Goal: Information Seeking & Learning: Learn about a topic

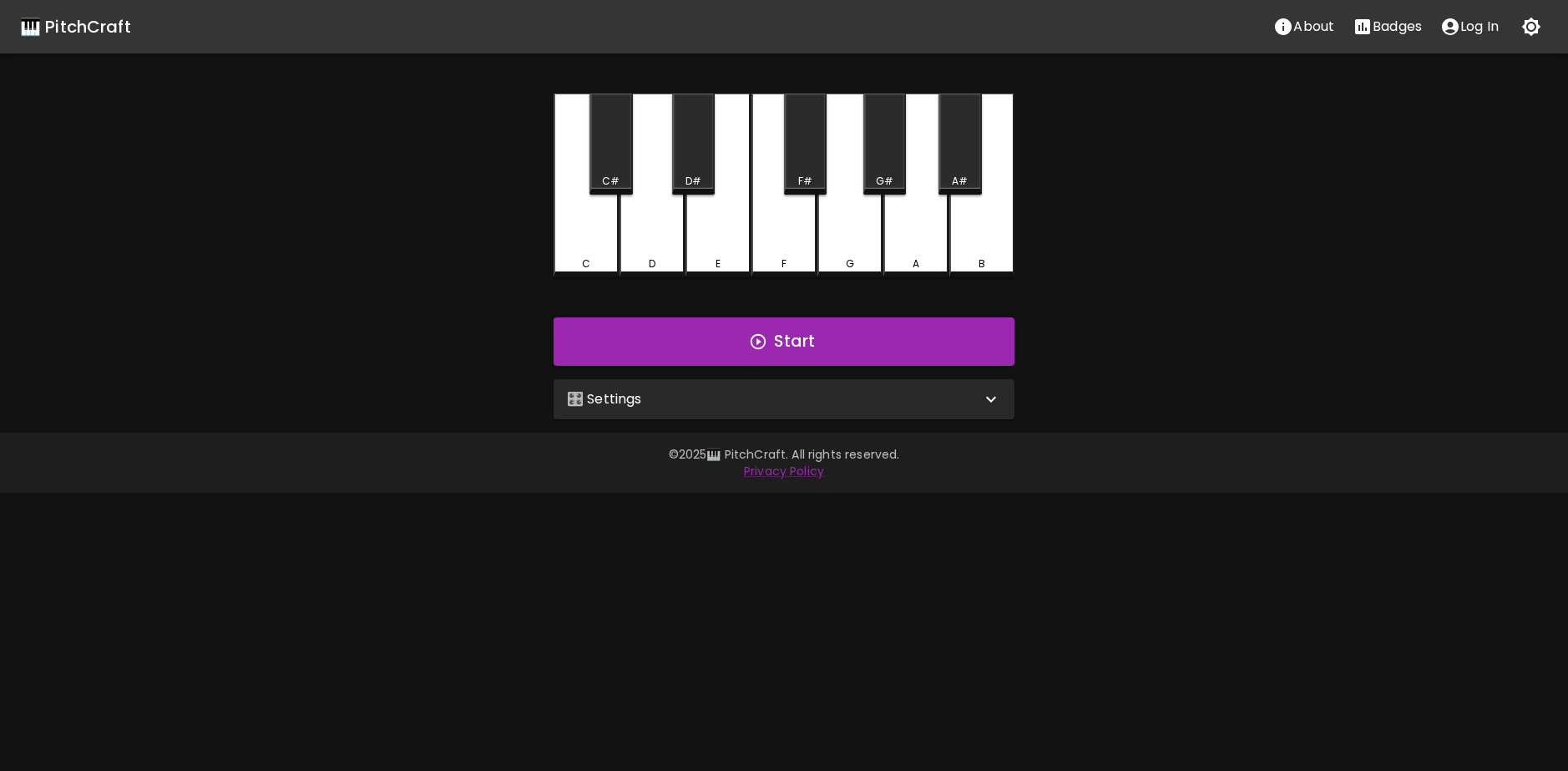
click at [820, 411] on div "🎛️ Settings" at bounding box center [784, 400] width 461 height 40
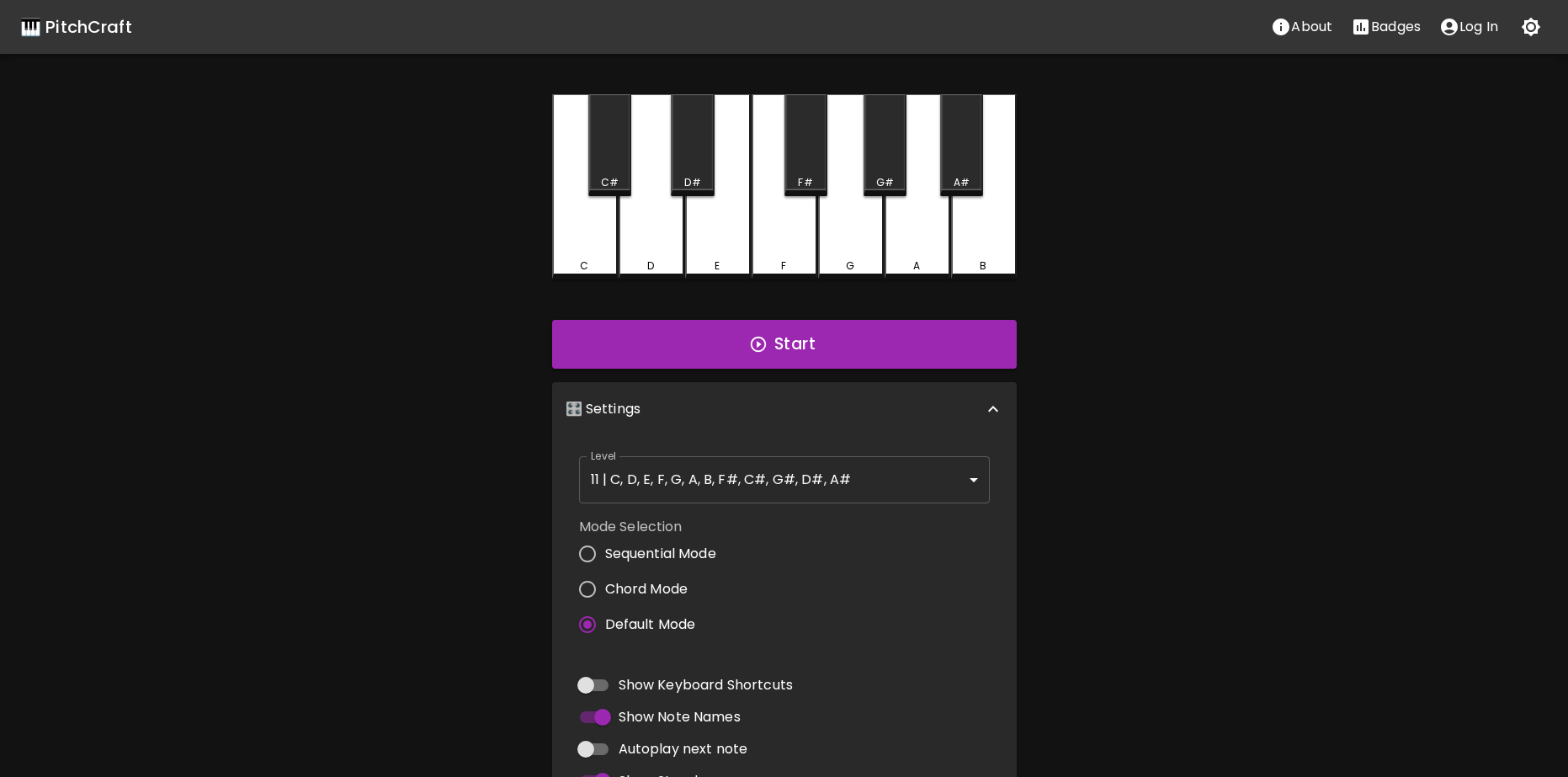
click at [913, 489] on body "🎹 PitchCraft About Badges Log In C C# D D# E F F# G G# A A# B Start 🎛️ Settings…" at bounding box center [784, 509] width 1568 height 1019
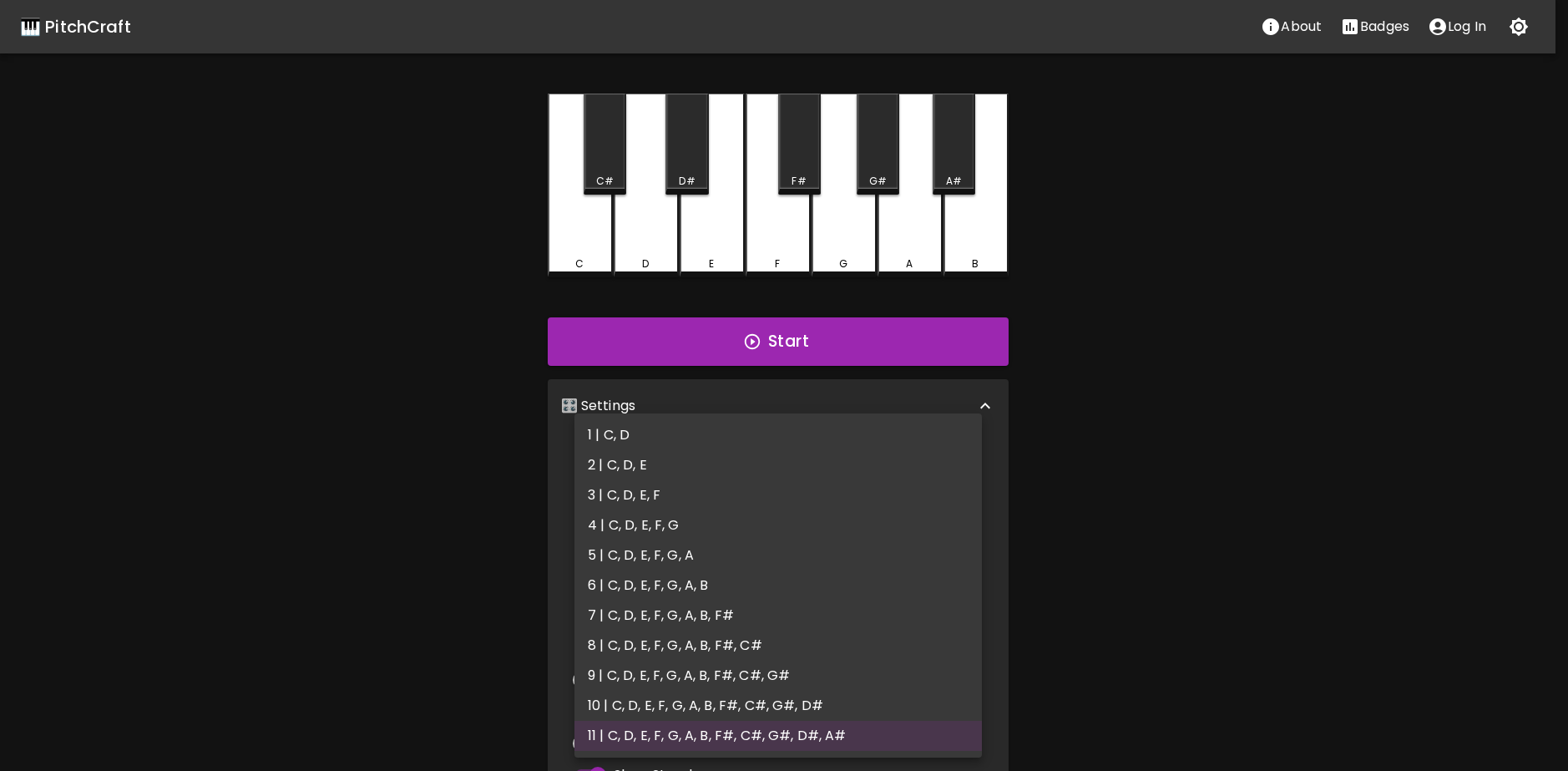
click at [701, 506] on li "3 | C, D, E, F" at bounding box center [778, 495] width 407 height 30
type input "5"
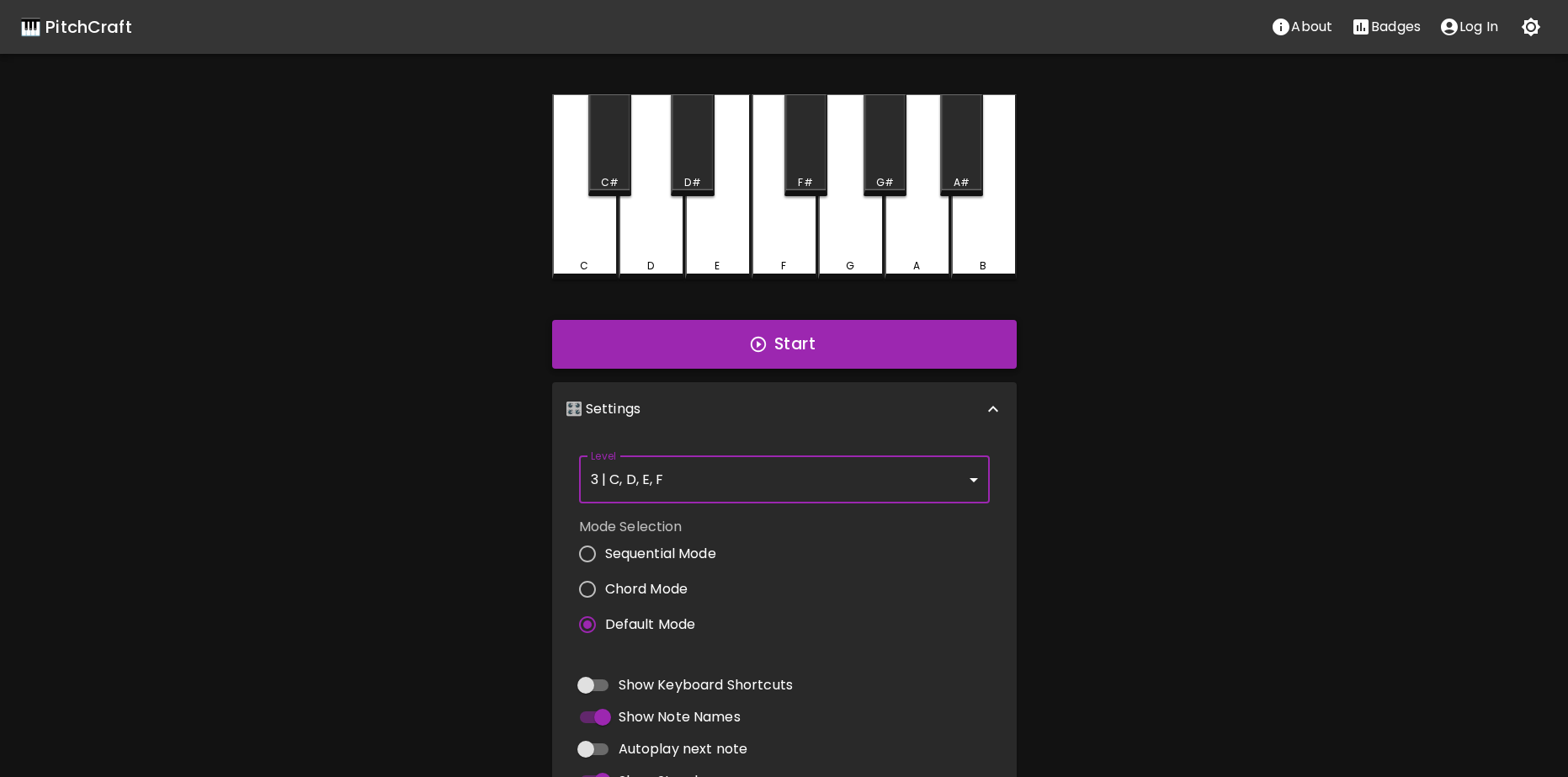
click at [720, 351] on button "Start" at bounding box center [784, 343] width 465 height 49
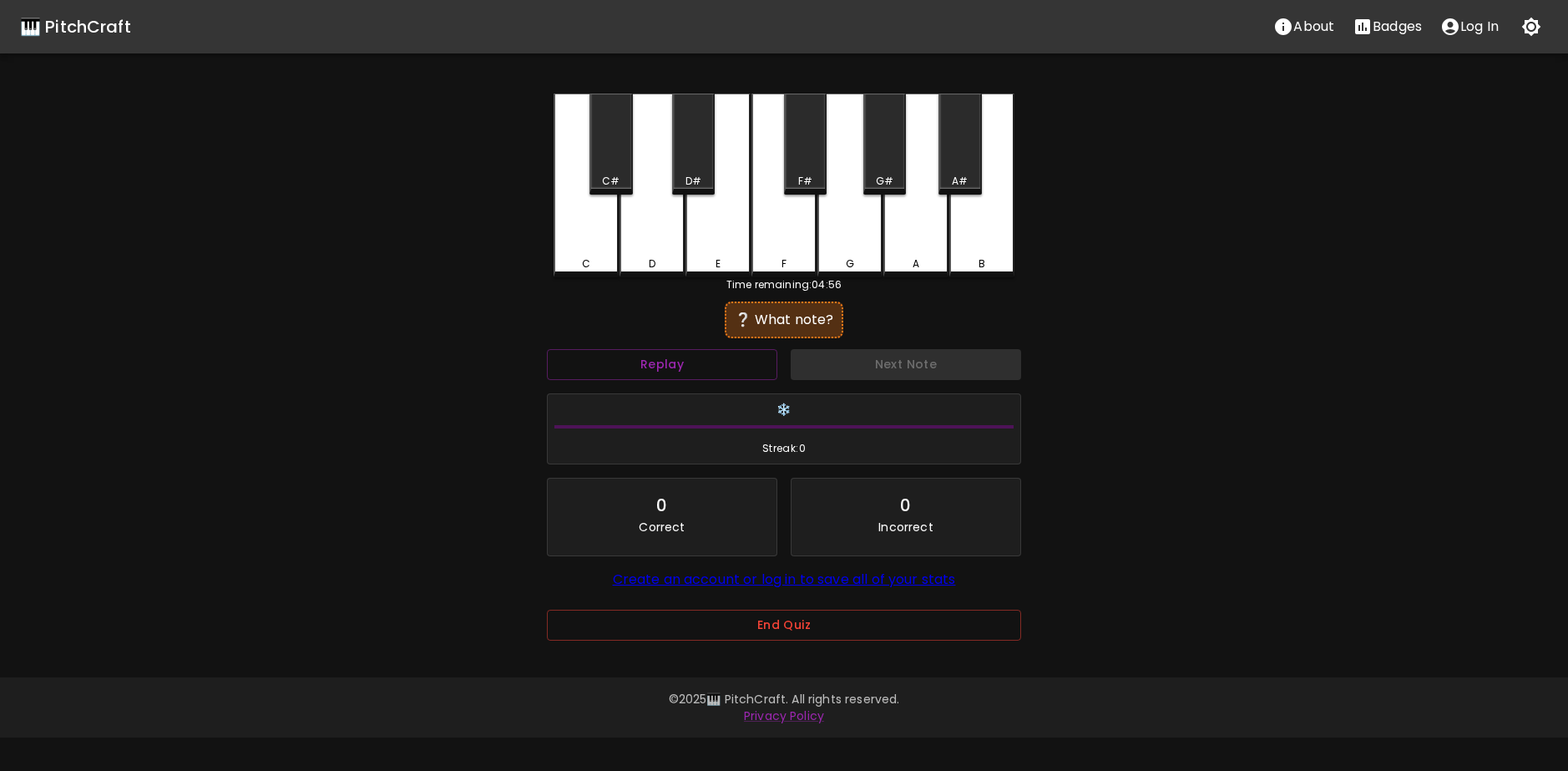
click at [1254, 287] on div "🎹 PitchCraft About Badges Log In C C# D D# E F F# G G# A A# B Time remaining: 0…" at bounding box center [784, 332] width 1568 height 664
click at [718, 368] on button "Replay" at bounding box center [661, 364] width 230 height 31
click at [739, 317] on div "❔ What note?" at bounding box center [784, 320] width 102 height 20
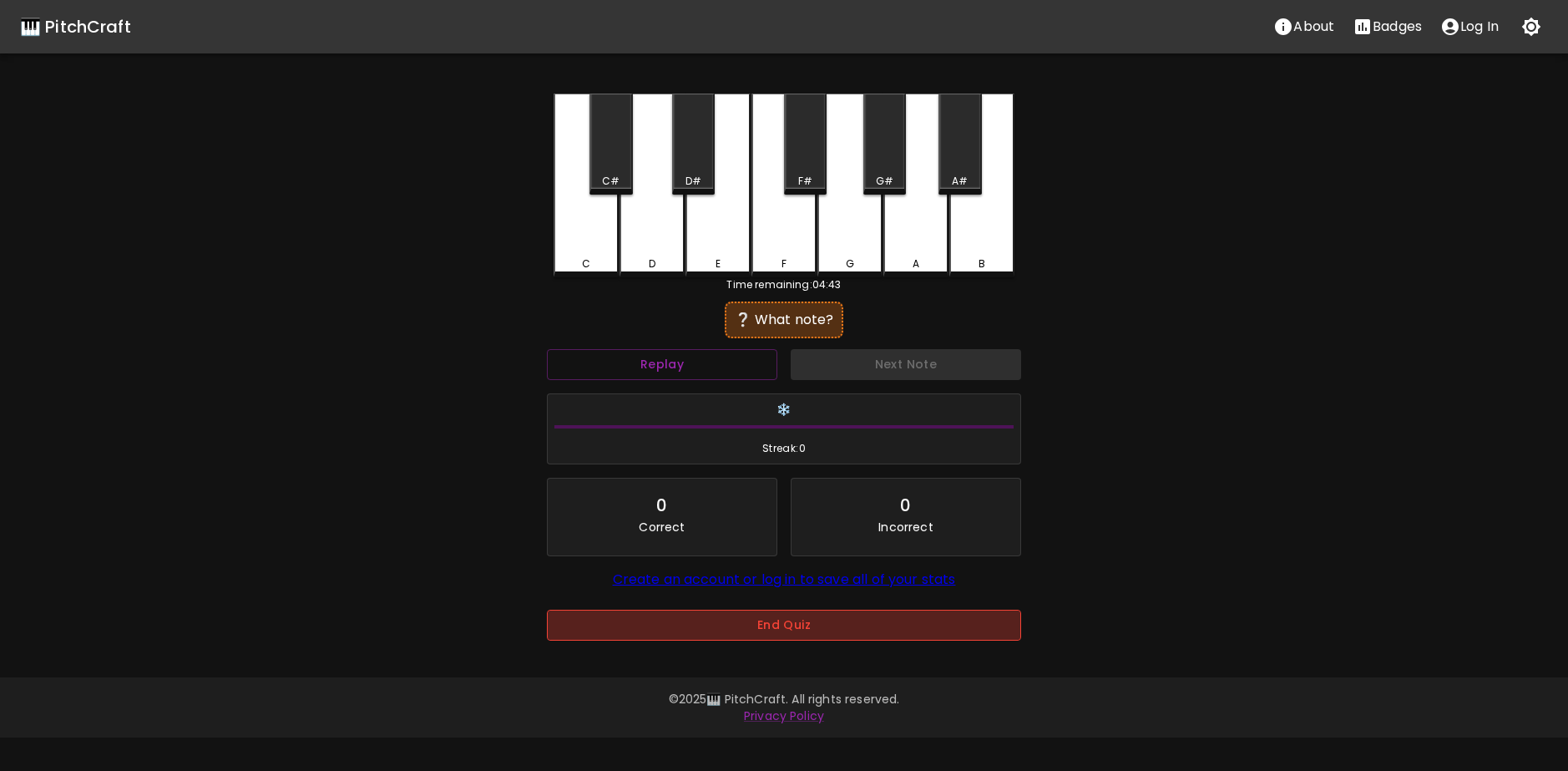
click at [813, 631] on button "End Quiz" at bounding box center [783, 625] width 474 height 31
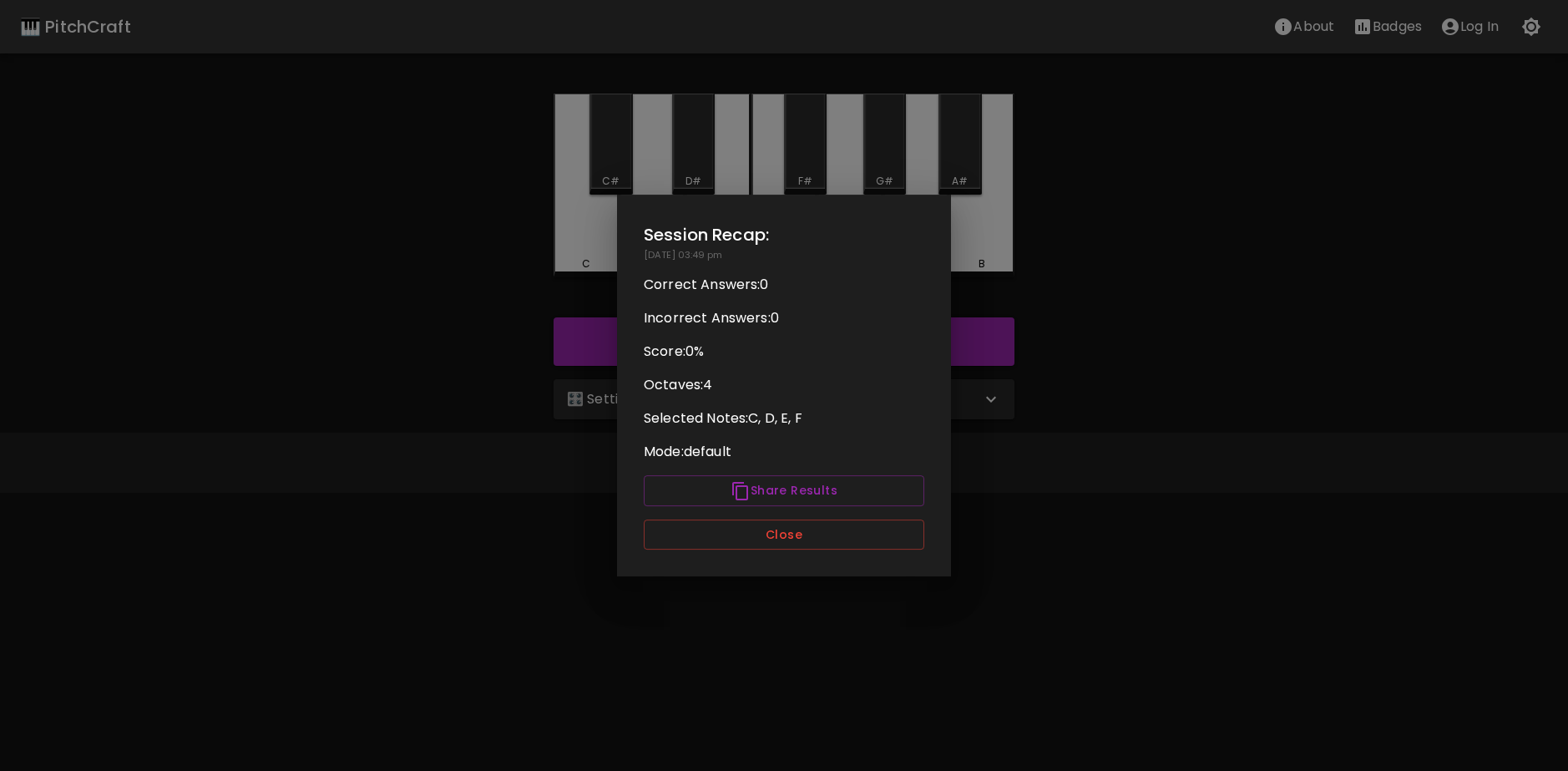
click at [802, 538] on button "Close" at bounding box center [784, 534] width 280 height 31
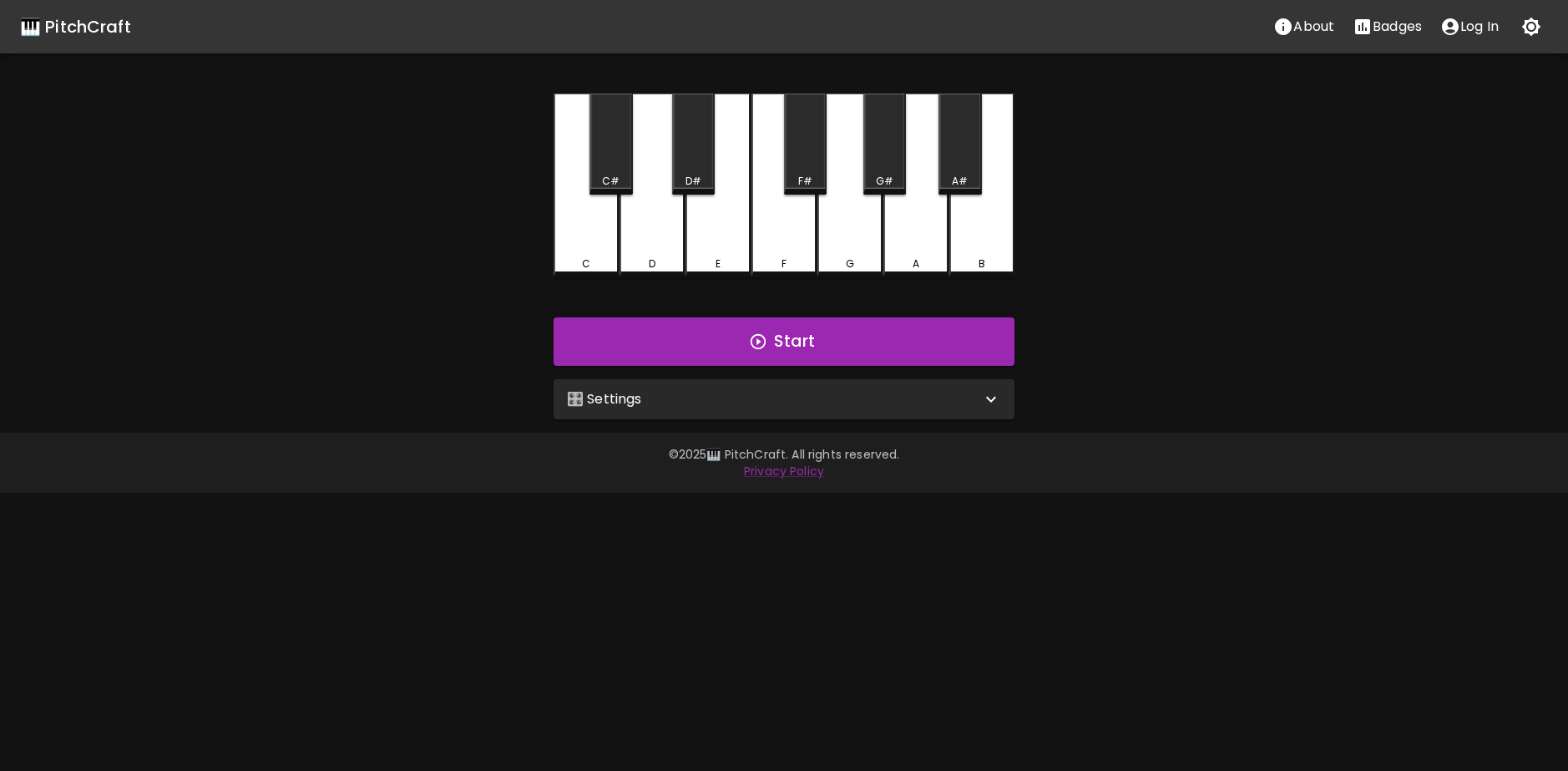
click at [839, 393] on div "🎛️ Settings" at bounding box center [773, 399] width 414 height 20
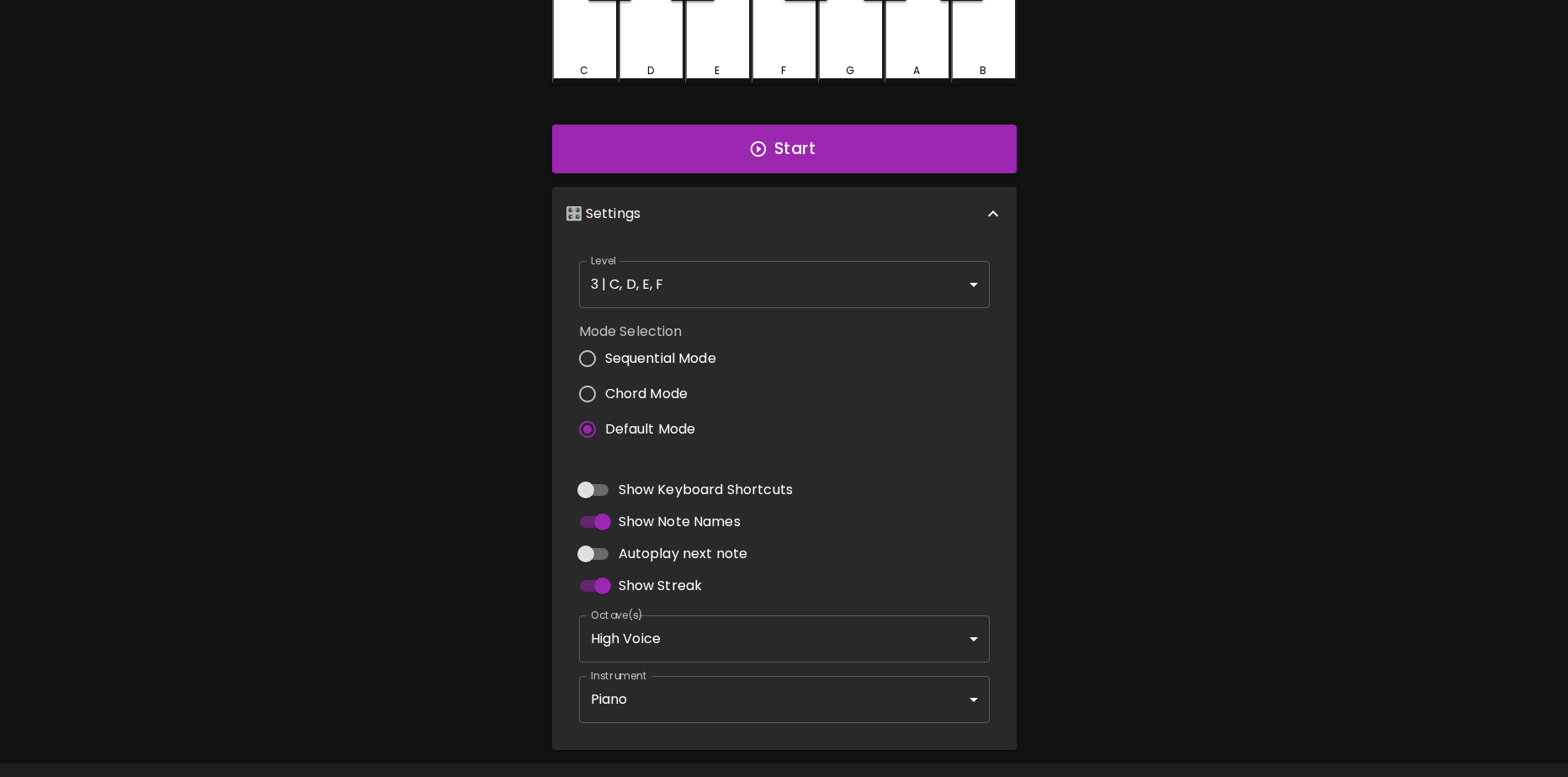
scroll to position [242, 0]
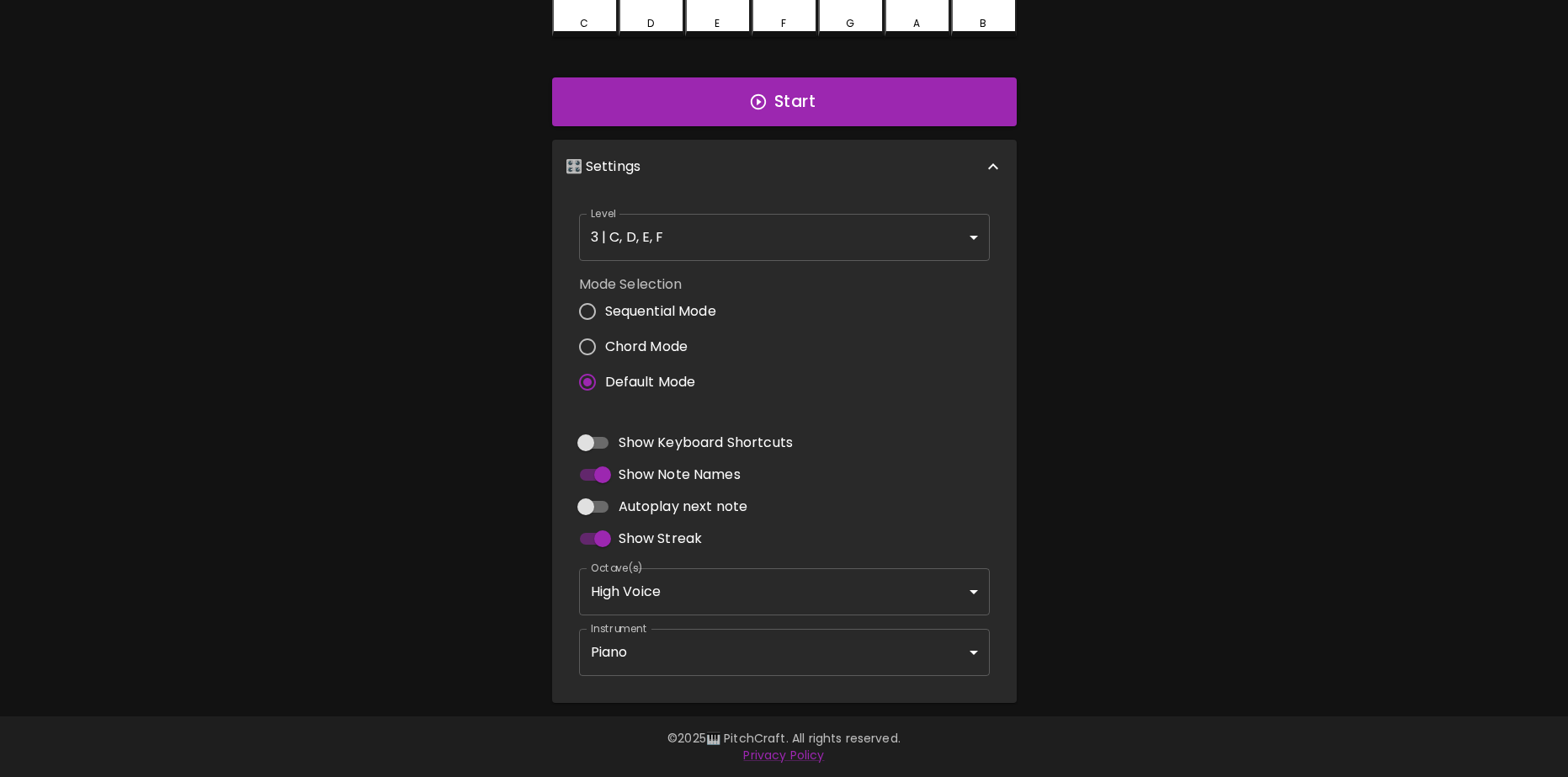
click at [712, 443] on span "Show Keyboard Shortcuts" at bounding box center [705, 442] width 174 height 20
click at [634, 443] on input "Show Keyboard Shortcuts" at bounding box center [586, 442] width 96 height 32
checkbox input "true"
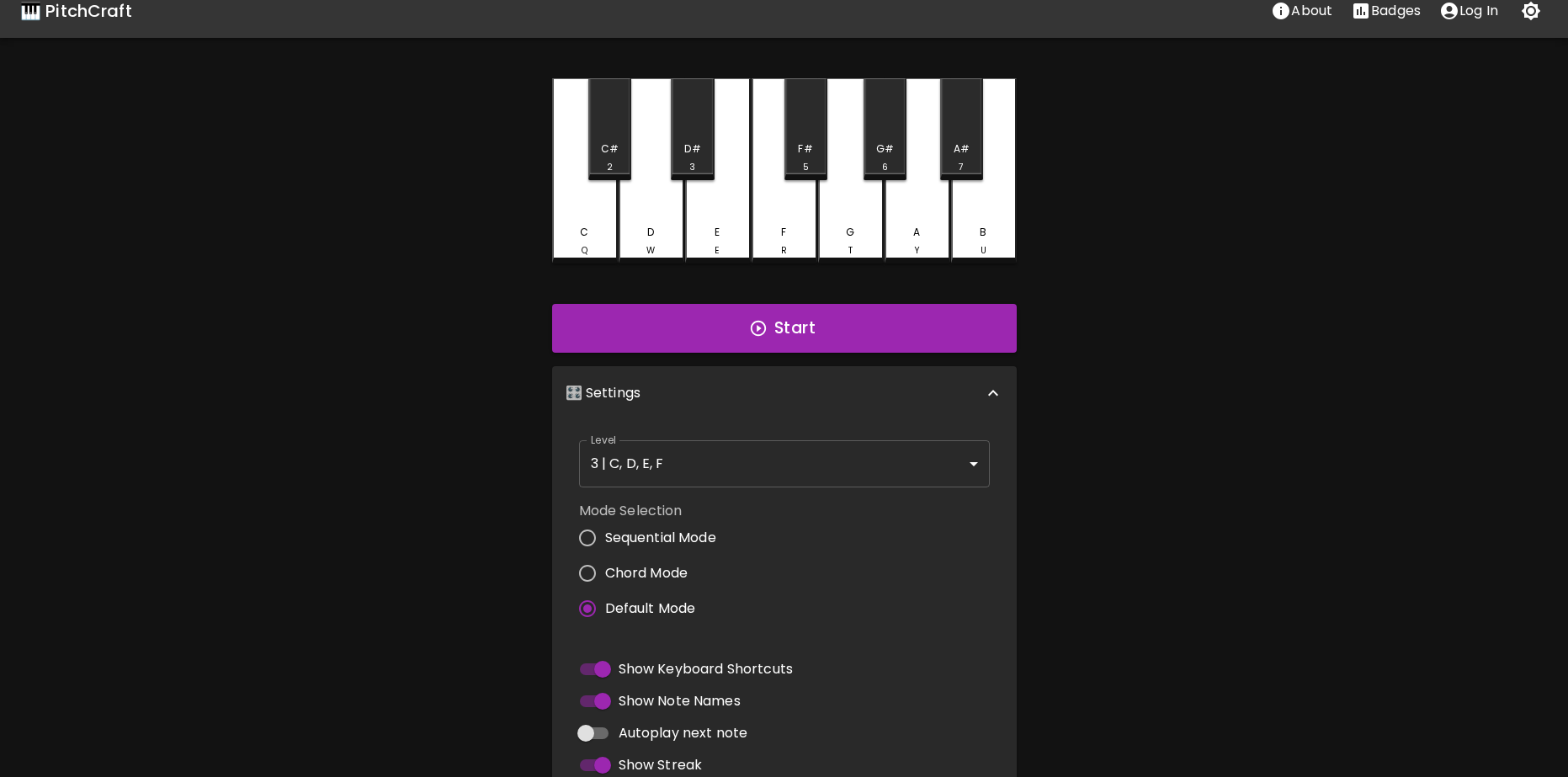
scroll to position [0, 0]
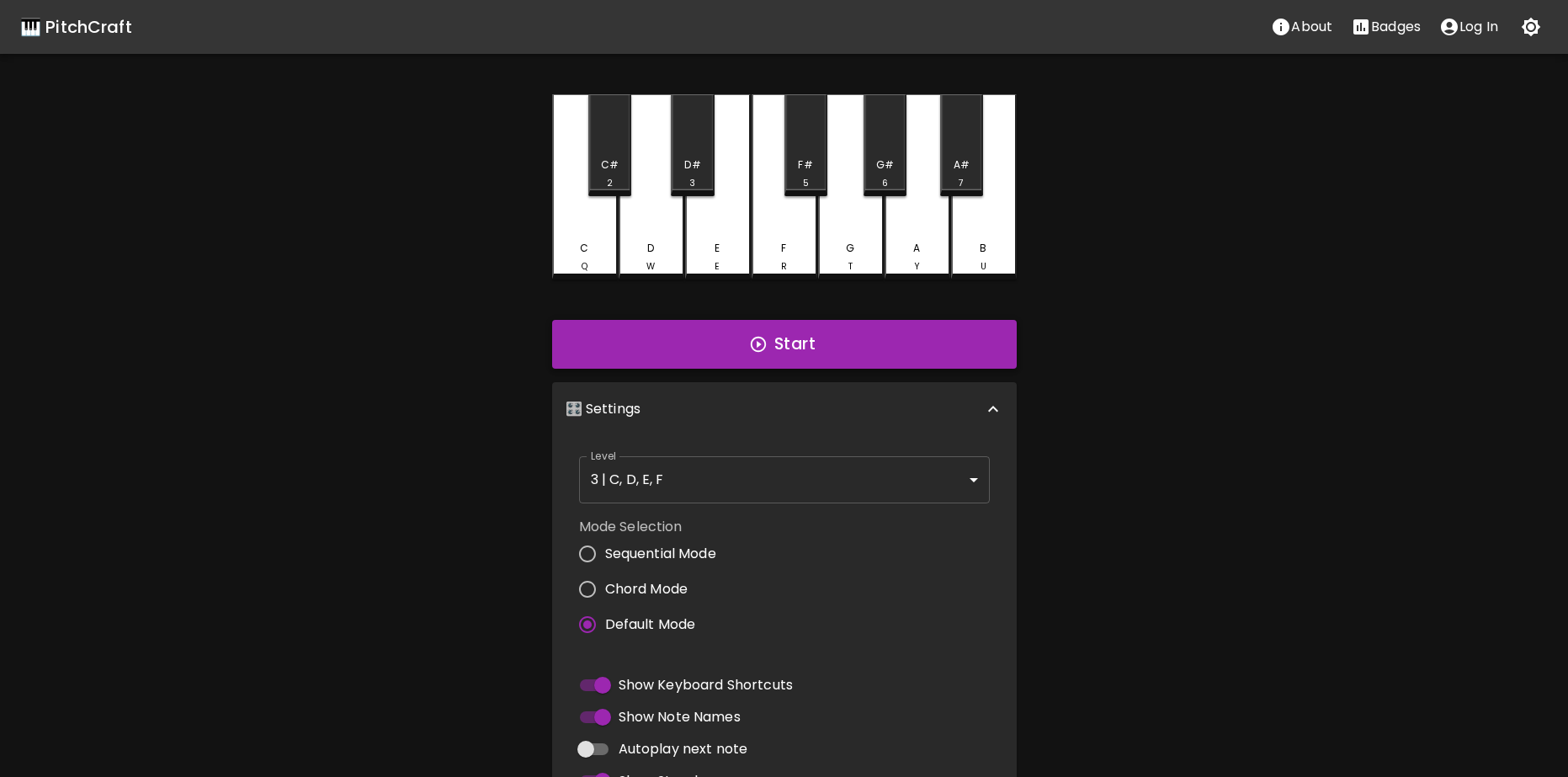
click at [839, 352] on button "Start" at bounding box center [784, 343] width 465 height 49
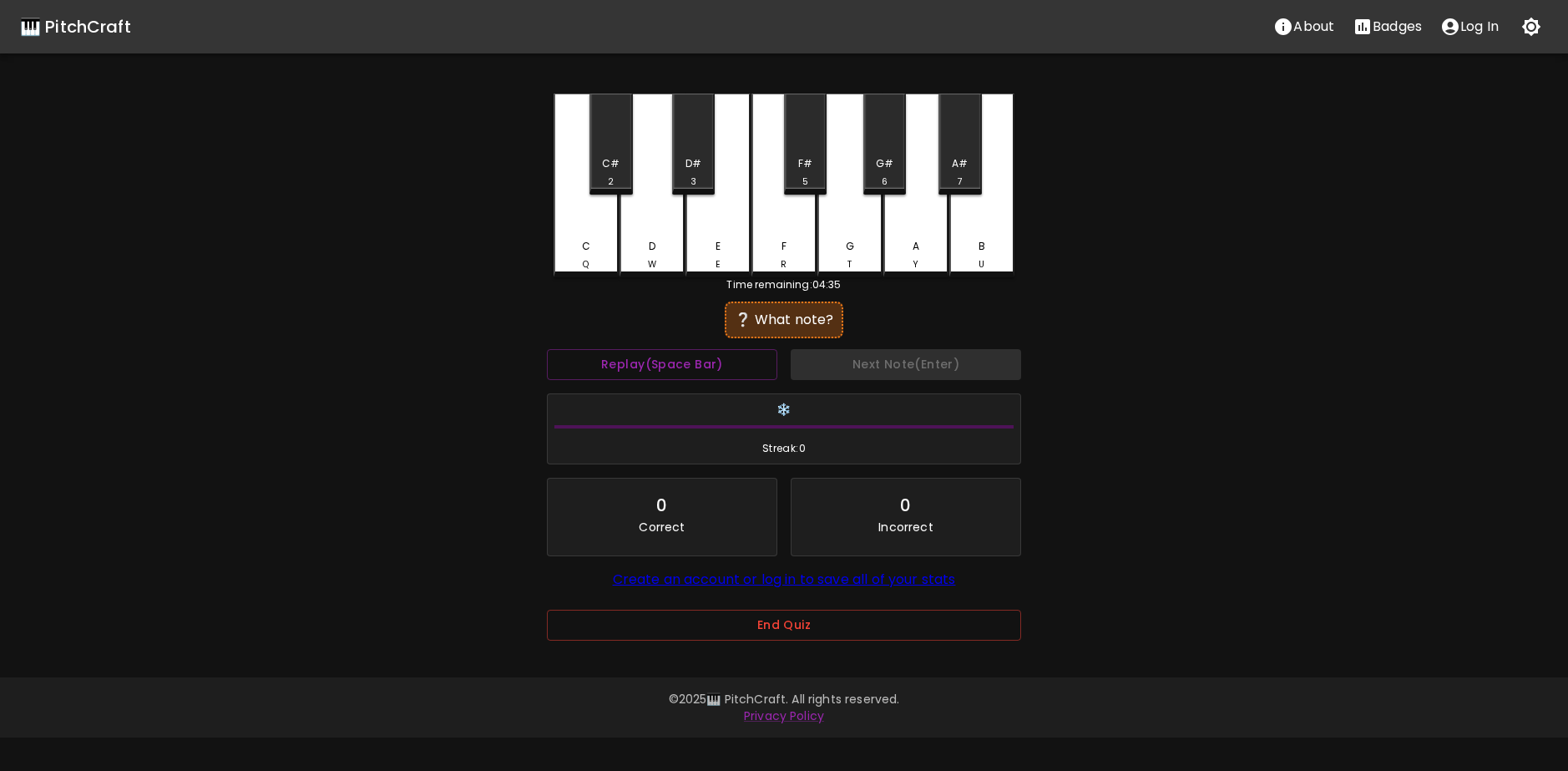
click at [1196, 208] on div "🎹 PitchCraft About Badges Log In C Q C# 2 D W D# 3 E E F R F# 5 G T G# 6 A Y A#…" at bounding box center [784, 332] width 1568 height 664
drag, startPoint x: 1114, startPoint y: 306, endPoint x: 1107, endPoint y: 301, distance: 8.6
drag, startPoint x: 1107, startPoint y: 301, endPoint x: 1225, endPoint y: 187, distance: 164.1
click at [1229, 191] on div "🎹 PitchCraft About Badges Log In C Q C# 2 D W D# 3 E E F R F# 5 G T G# 6 A Y A#…" at bounding box center [784, 332] width 1568 height 664
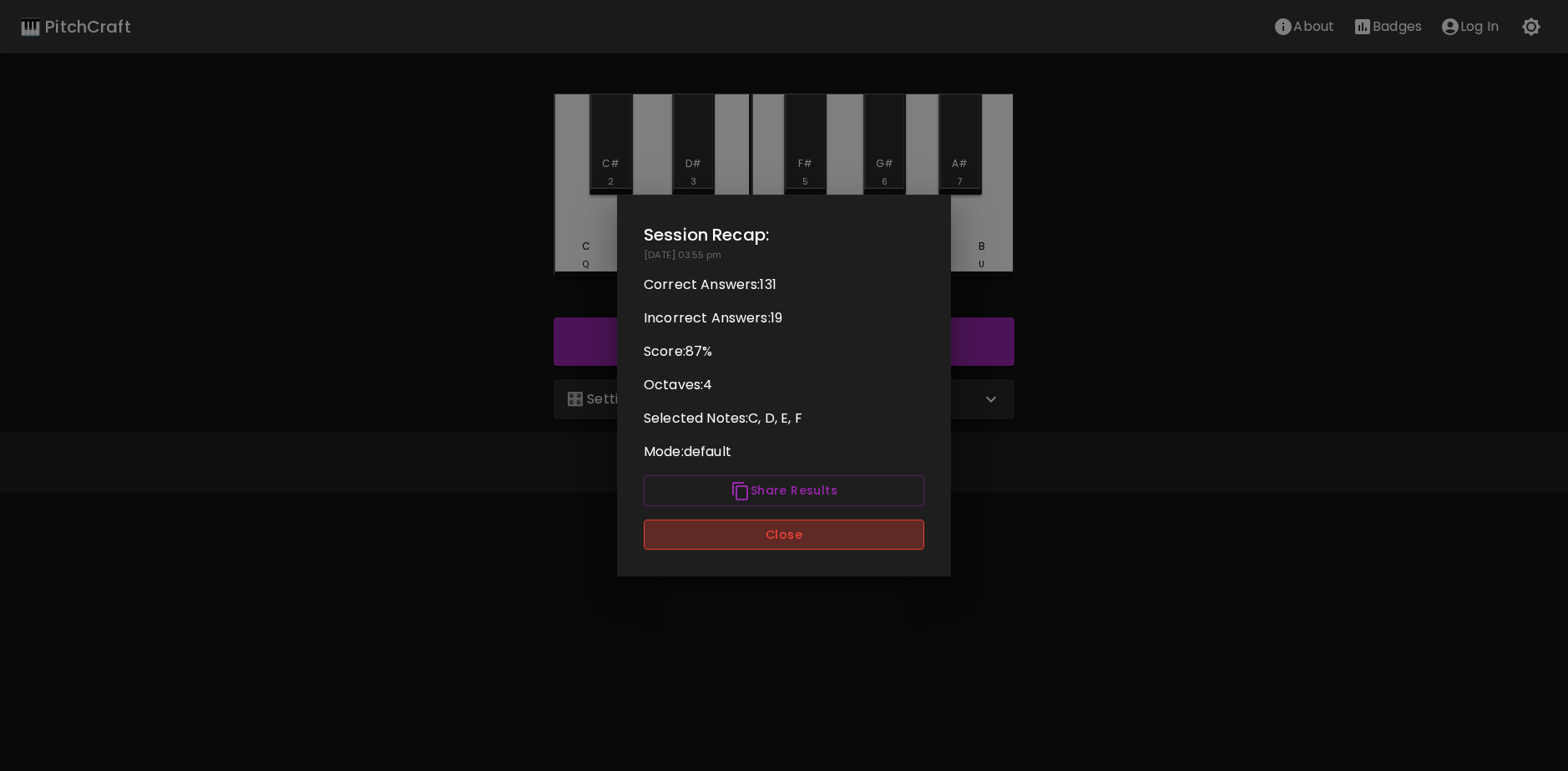
click at [844, 524] on button "Close" at bounding box center [784, 534] width 280 height 31
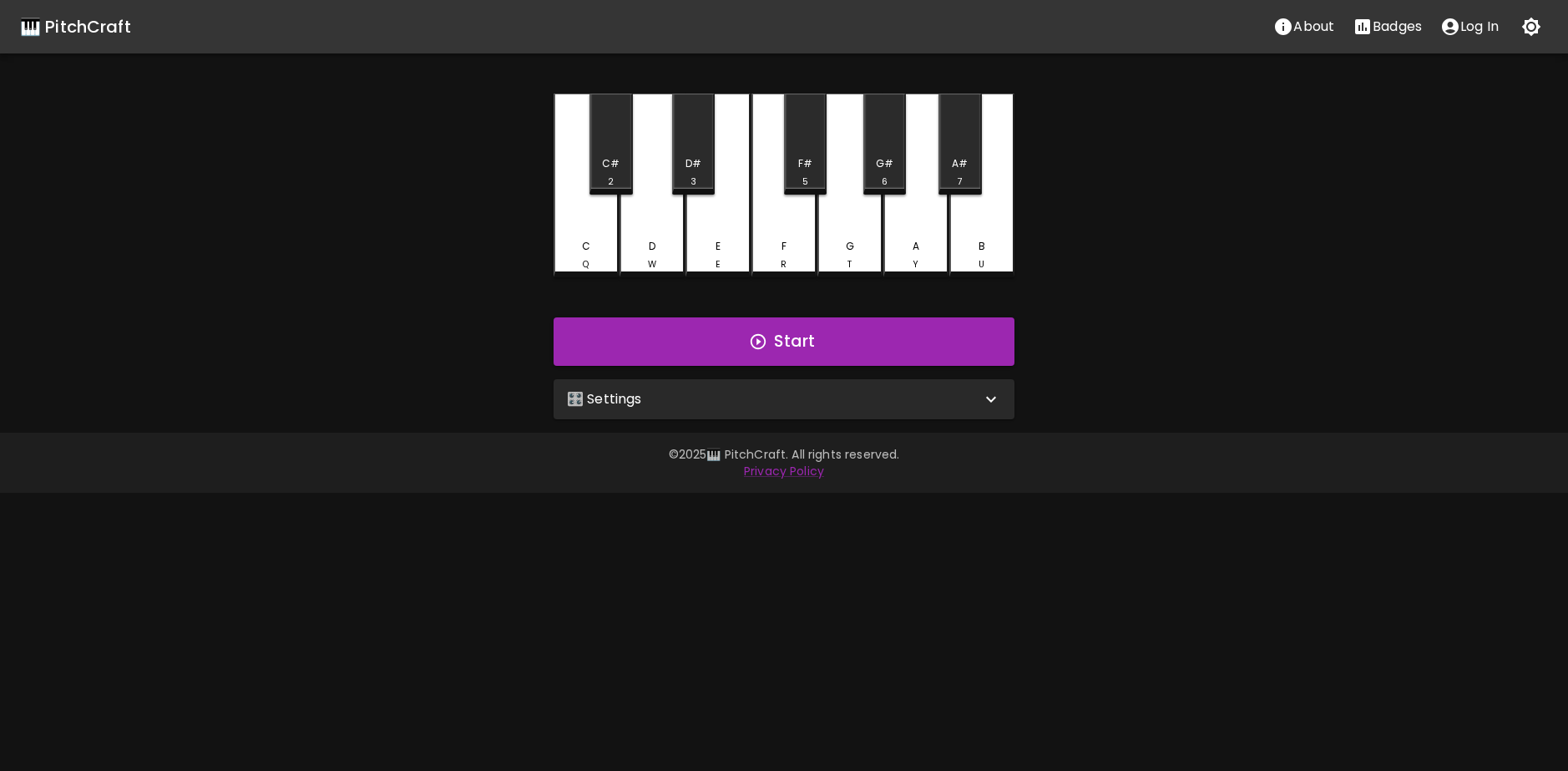
drag, startPoint x: 824, startPoint y: 394, endPoint x: 833, endPoint y: 381, distance: 15.8
click at [826, 387] on div "🎛️ Settings" at bounding box center [784, 400] width 461 height 40
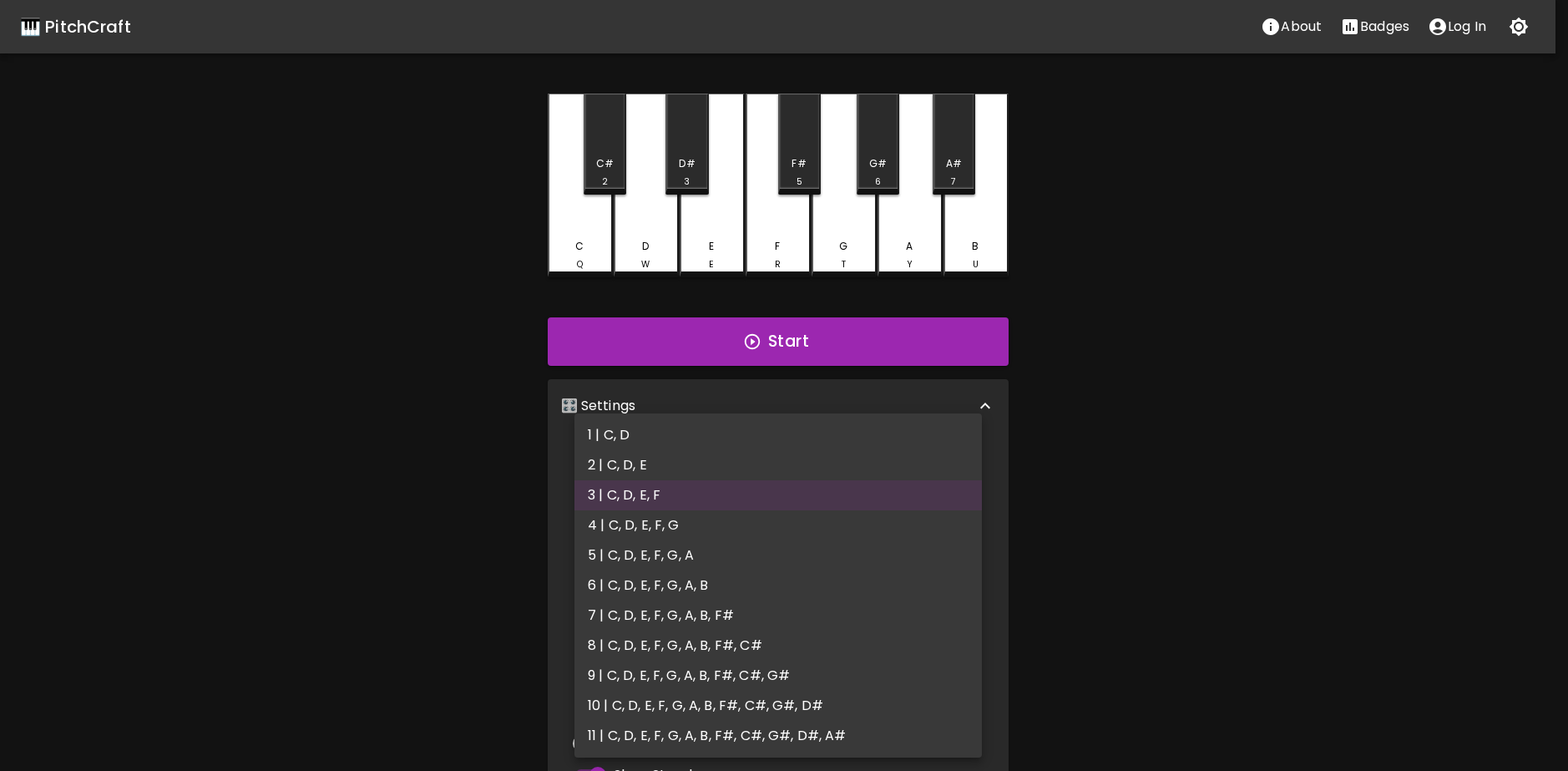
click at [795, 477] on body "🎹 PitchCraft About Badges Log In C Q C# 2 D W D# 3 E E F R F# 5 G T G# 6 A Y A#…" at bounding box center [784, 506] width 1568 height 1011
click at [738, 518] on li "4 | C, D, E, F, G" at bounding box center [778, 525] width 407 height 30
type input "7"
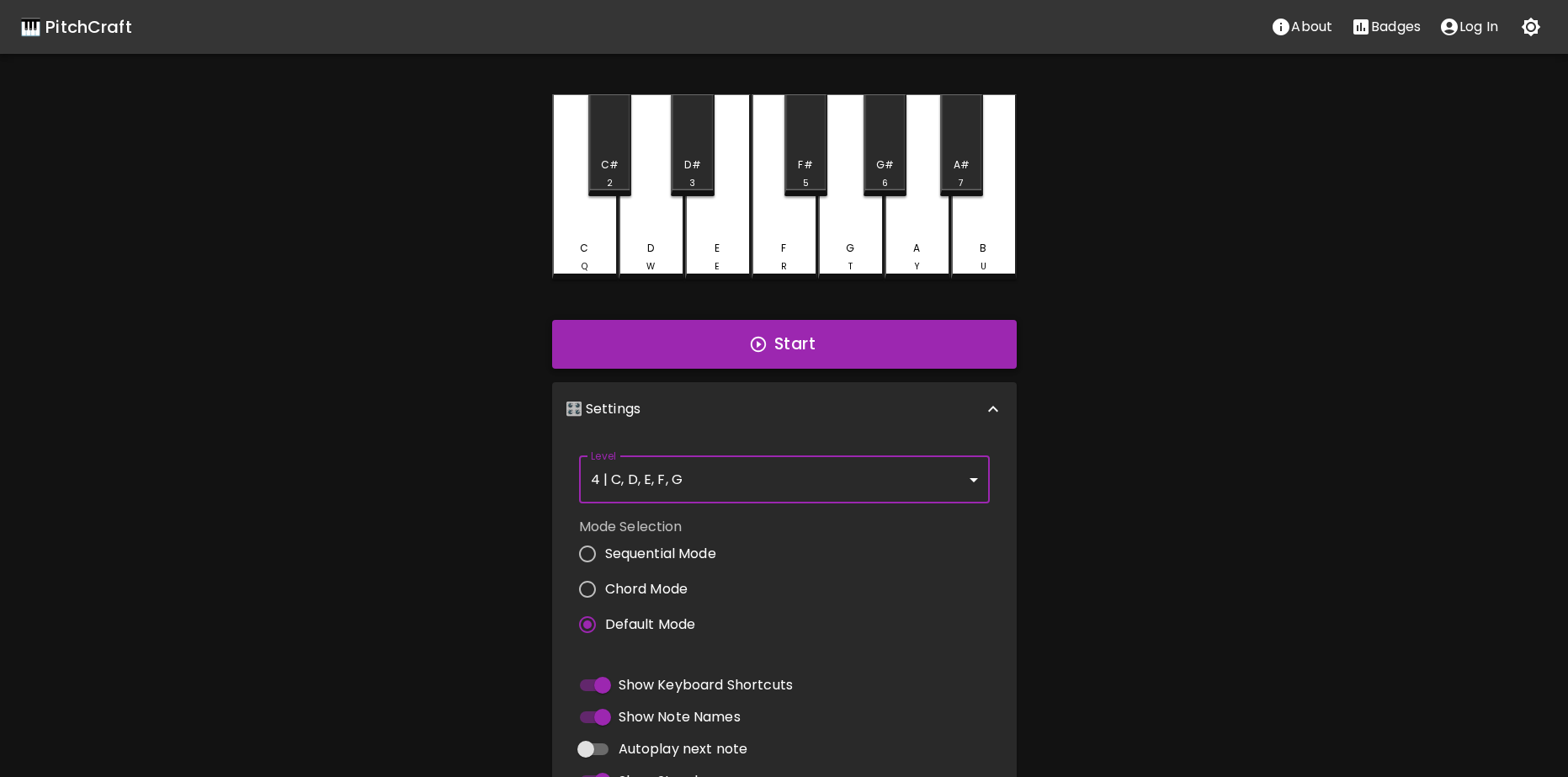
click at [761, 342] on icon "button" at bounding box center [758, 343] width 19 height 19
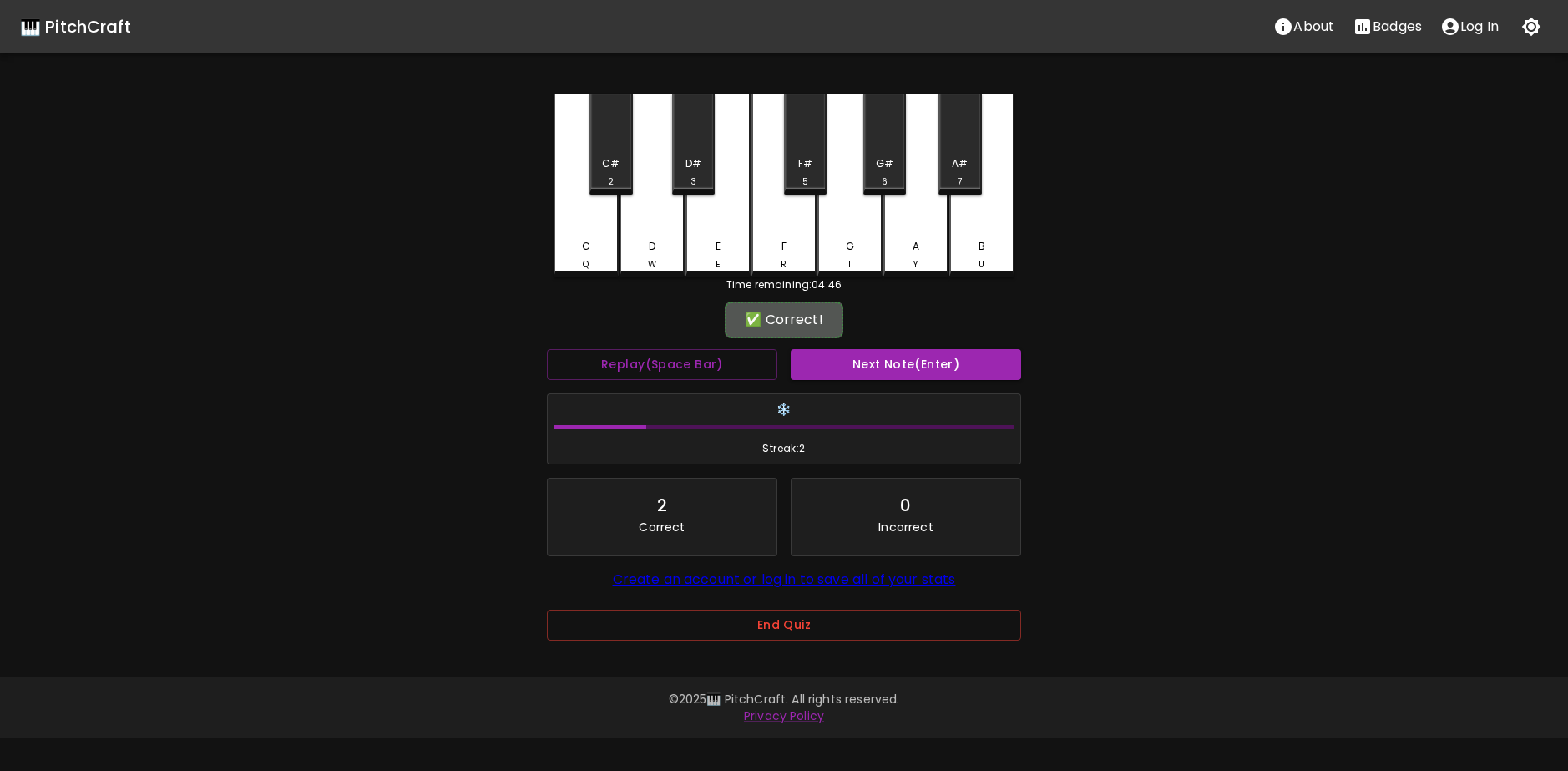
click at [745, 614] on button "End Quiz" at bounding box center [783, 625] width 474 height 31
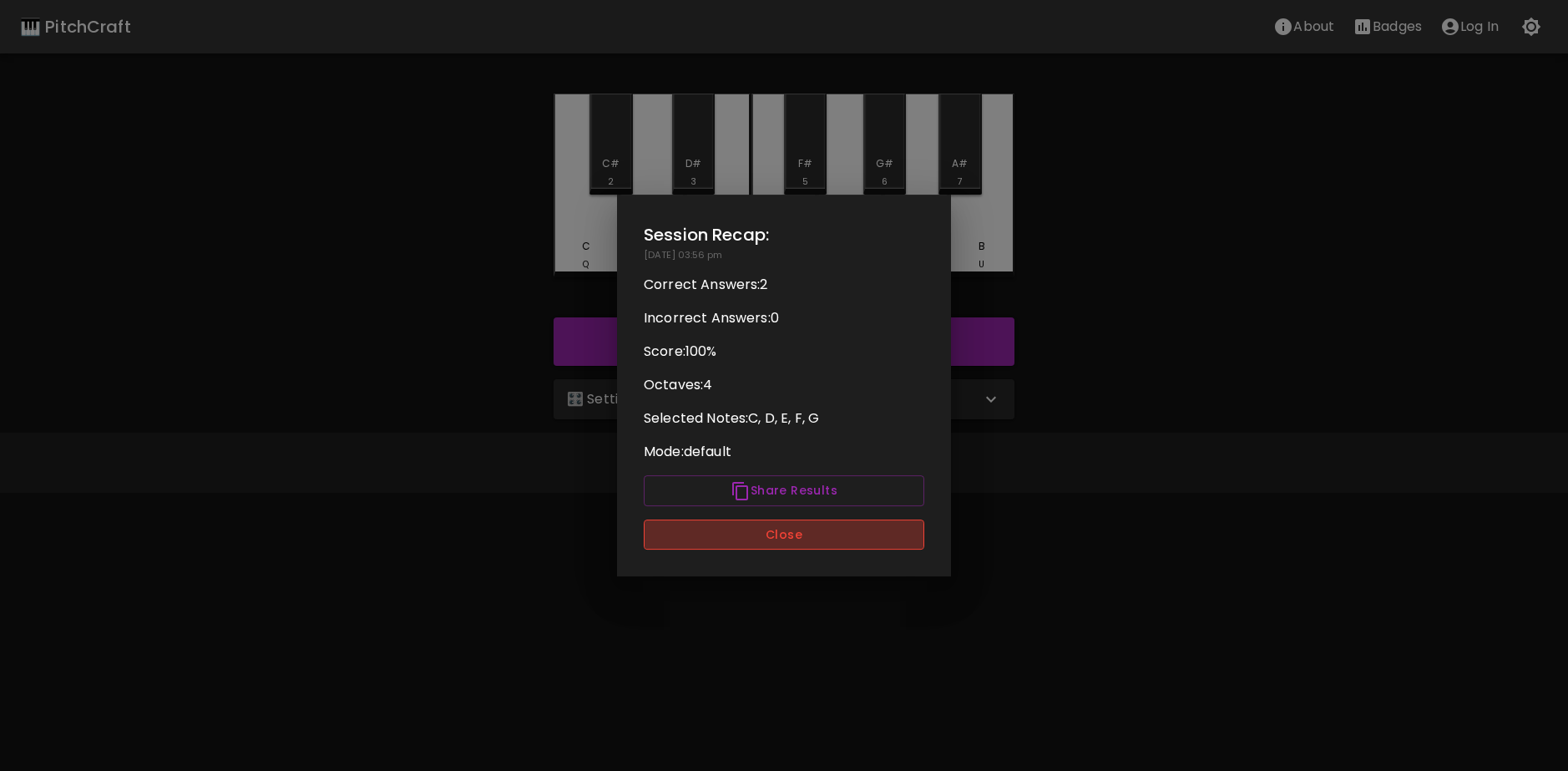
click at [827, 538] on button "Close" at bounding box center [784, 534] width 280 height 31
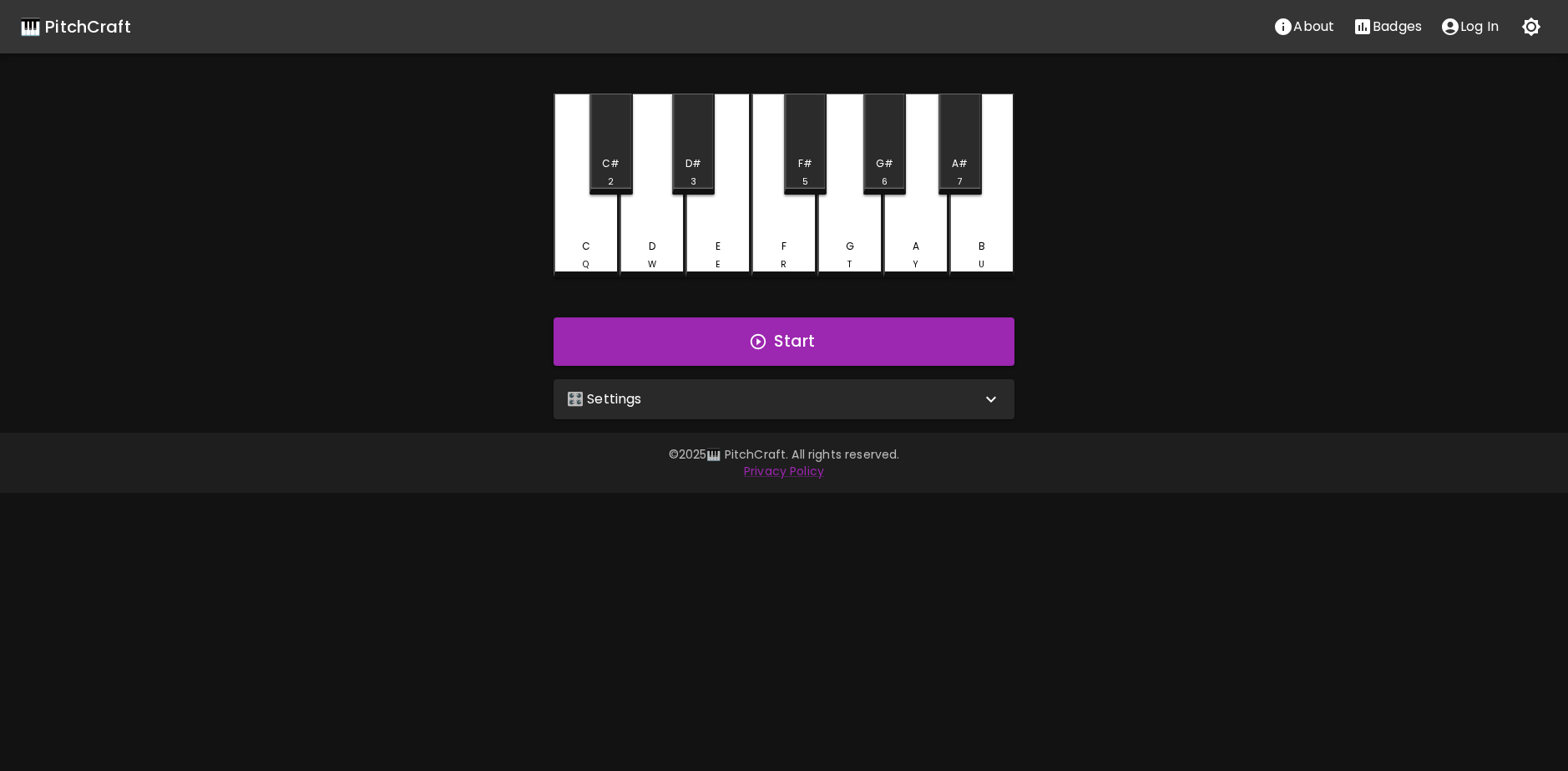
click at [724, 386] on div "🎛️ Settings" at bounding box center [784, 400] width 461 height 40
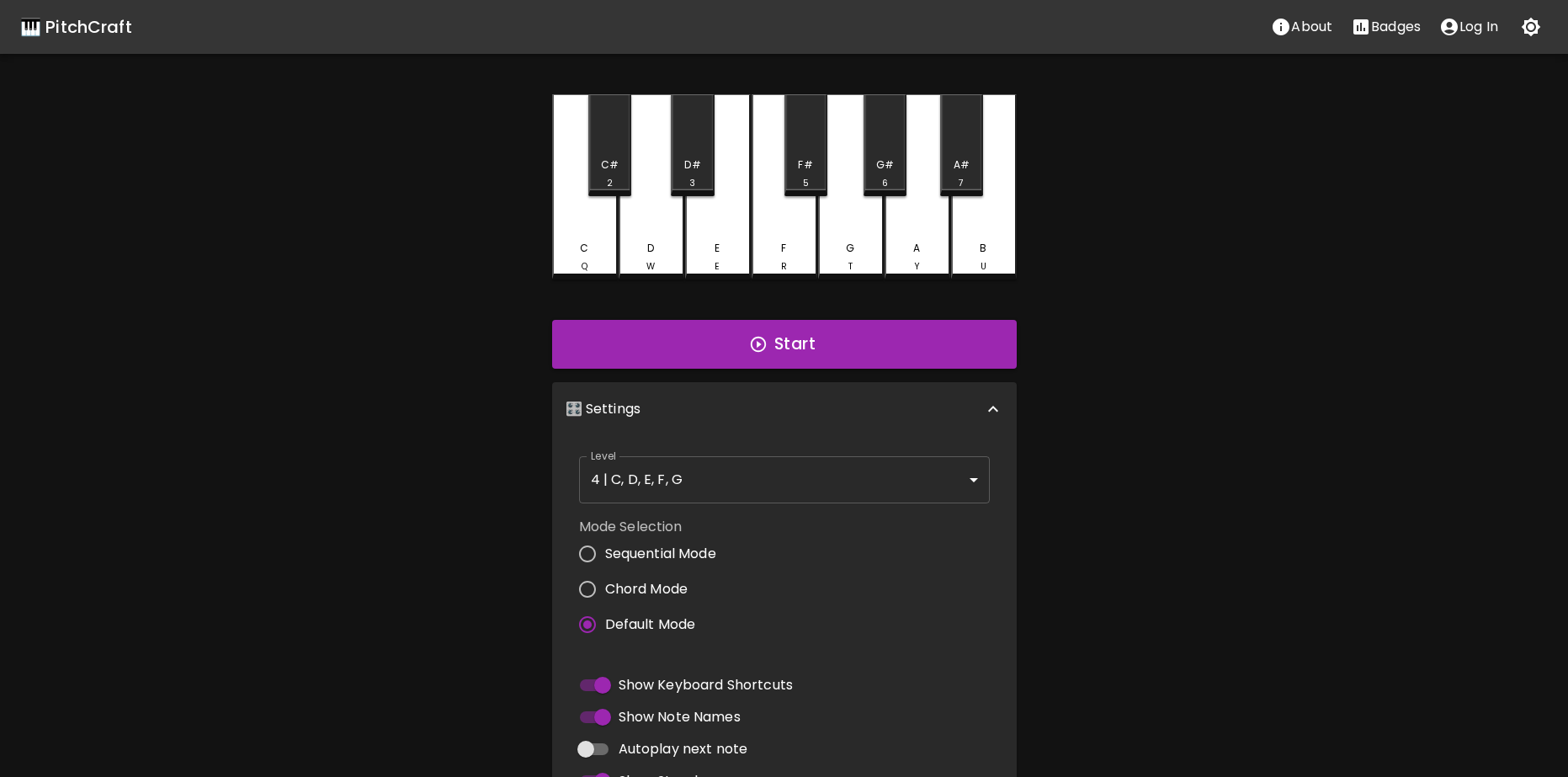
click at [651, 493] on body "🎹 PitchCraft About Badges Log In C Q C# 2 D W D# 3 E E F R F# 5 G T G# 6 A Y A#…" at bounding box center [784, 509] width 1568 height 1019
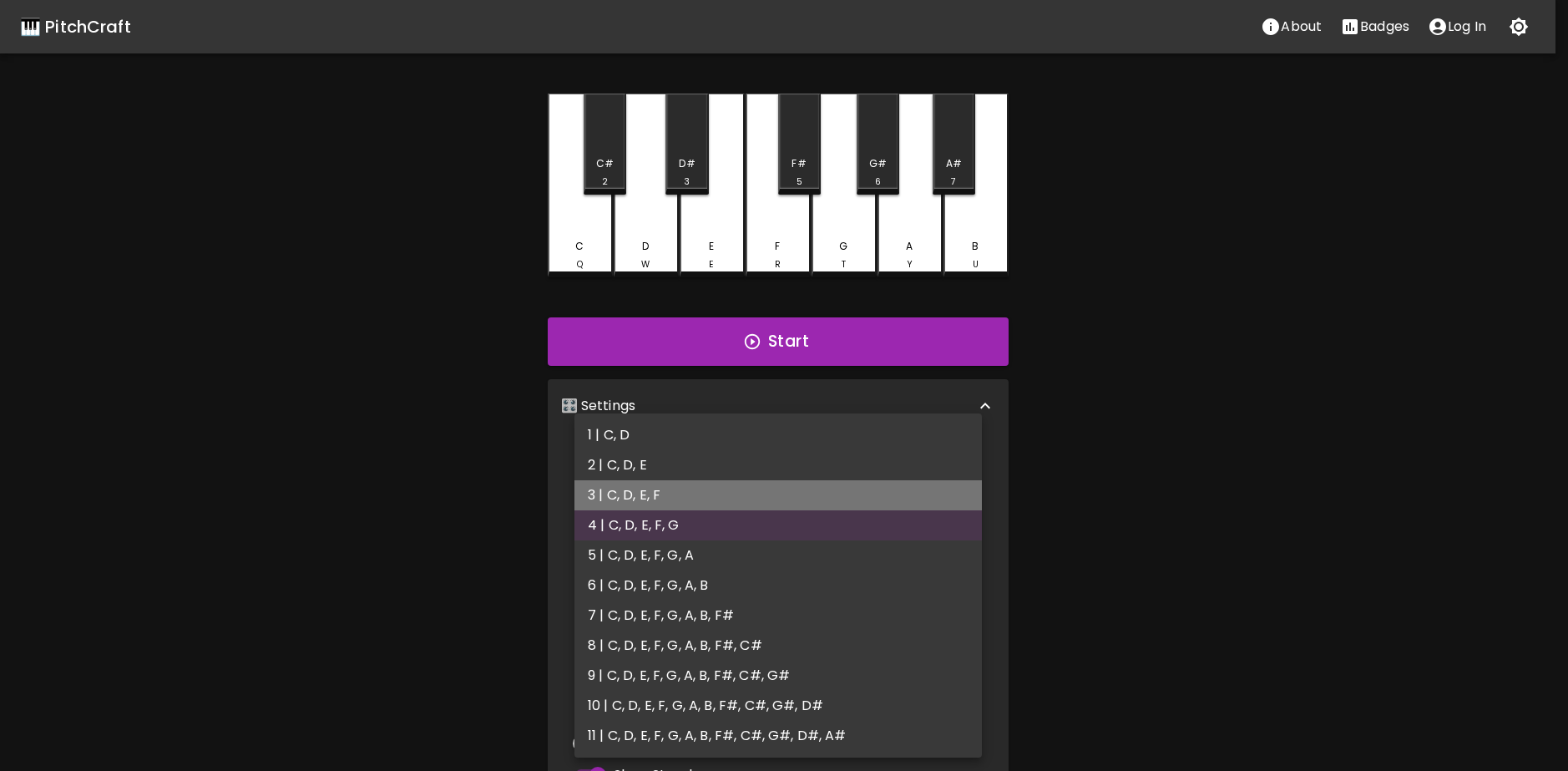
click at [703, 502] on li "3 | C, D, E, F" at bounding box center [778, 495] width 407 height 30
type input "5"
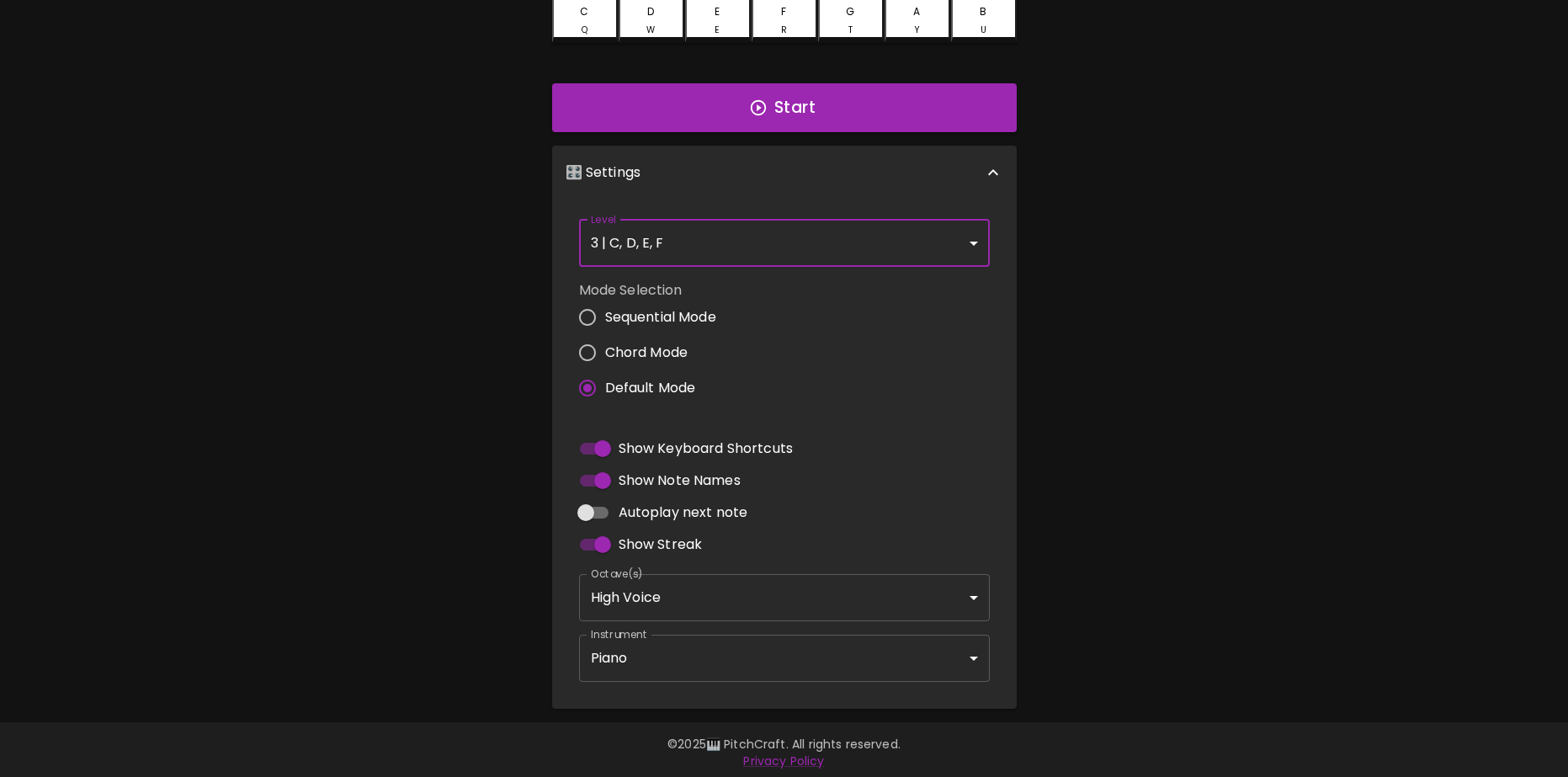
scroll to position [242, 0]
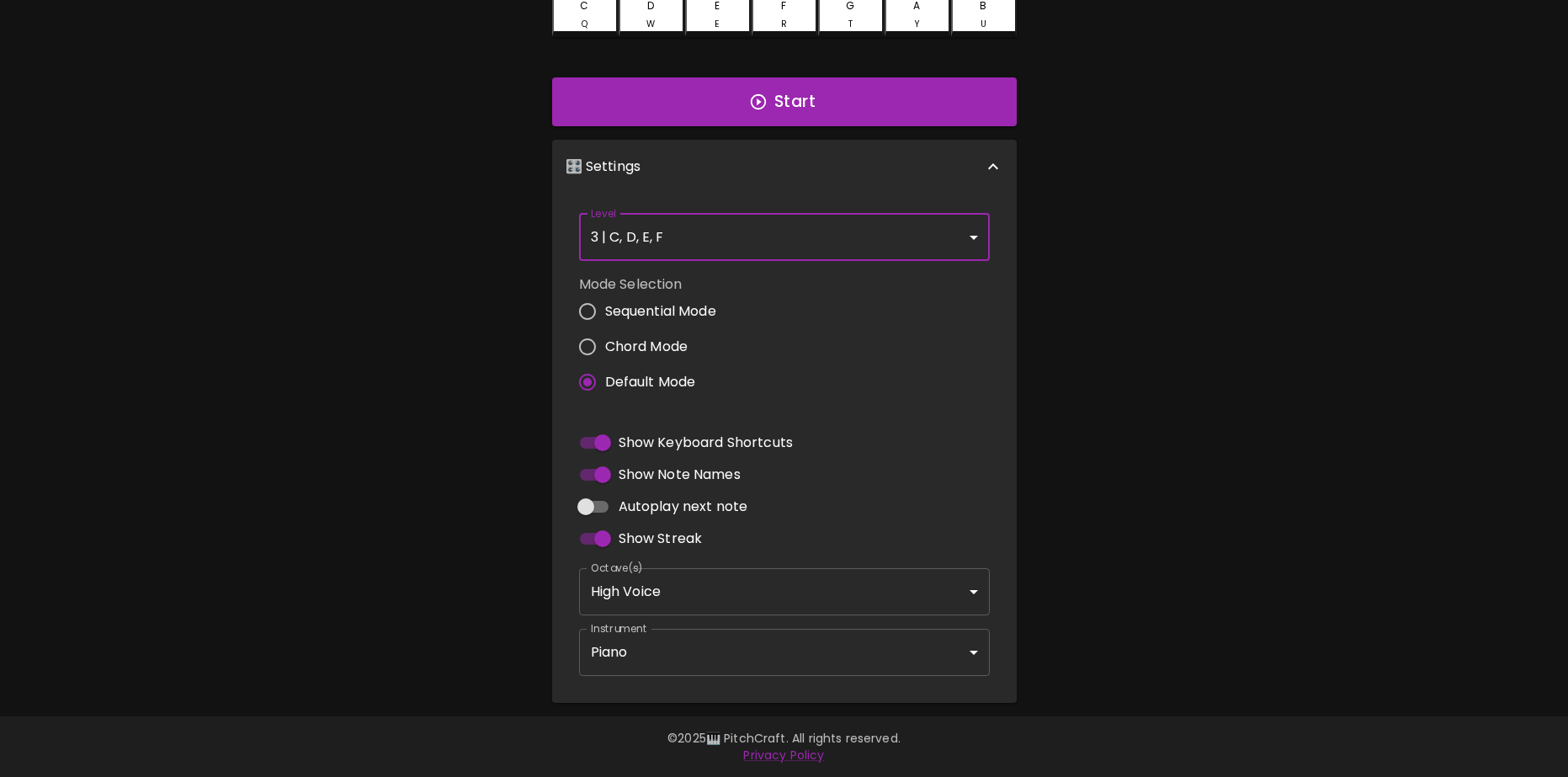
click at [692, 584] on body "🎹 PitchCraft About Badges Log In C Q C# 2 D W D# 3 E E F R F# 5 G T G# 6 A Y A#…" at bounding box center [784, 268] width 1568 height 1019
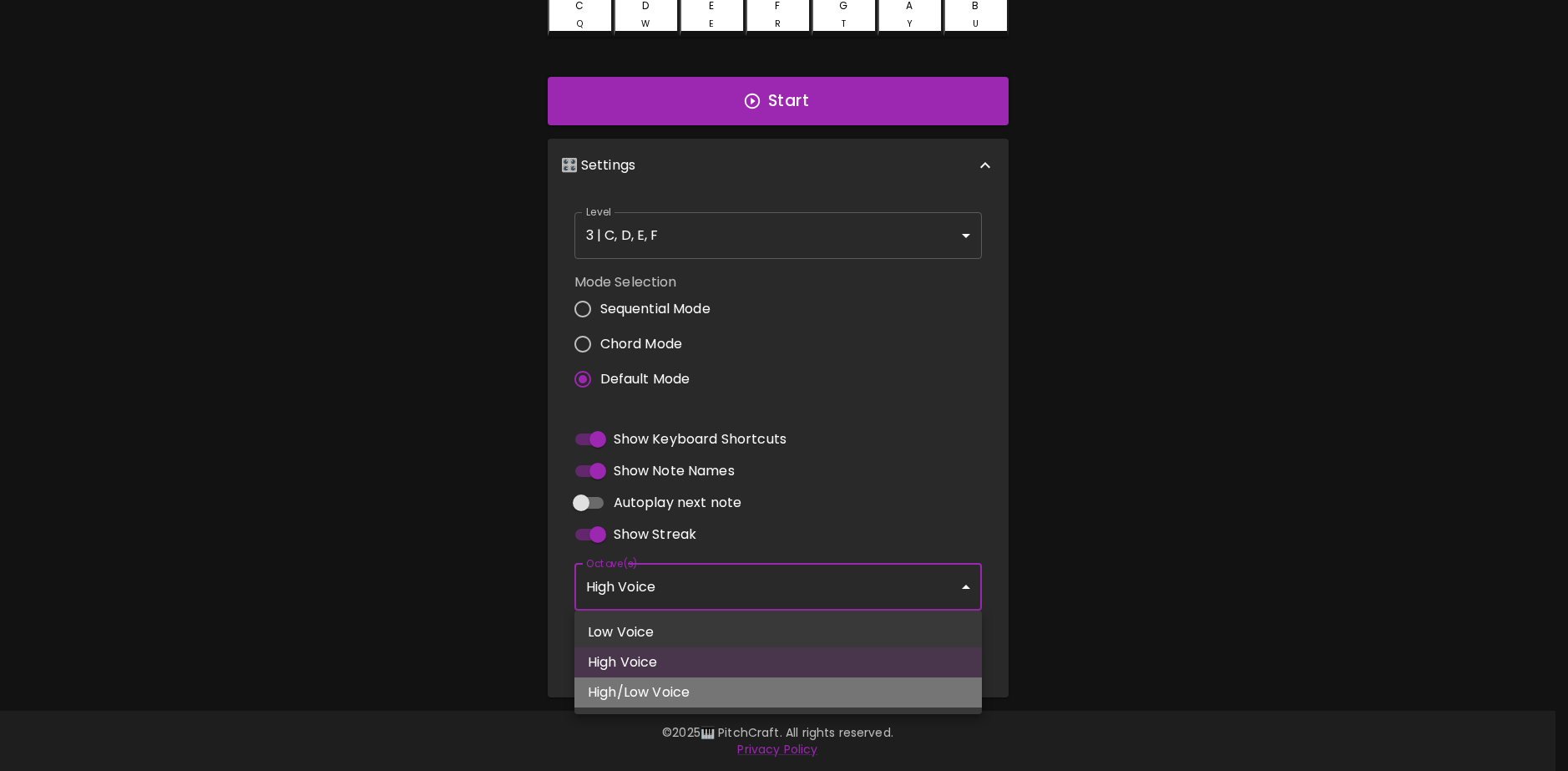
click at [660, 696] on li "High/Low Voice" at bounding box center [778, 692] width 407 height 30
type input "3,4"
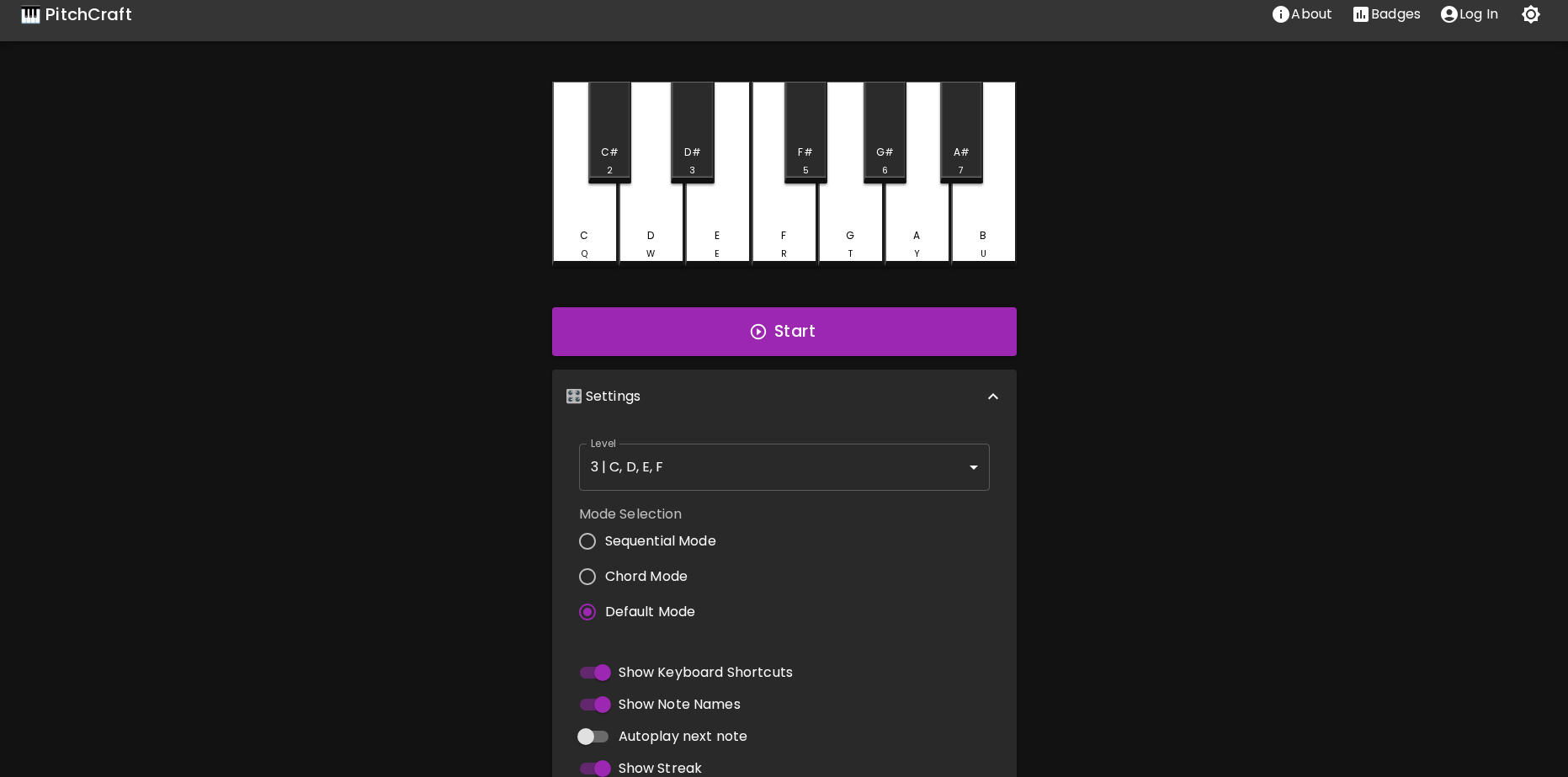
scroll to position [0, 0]
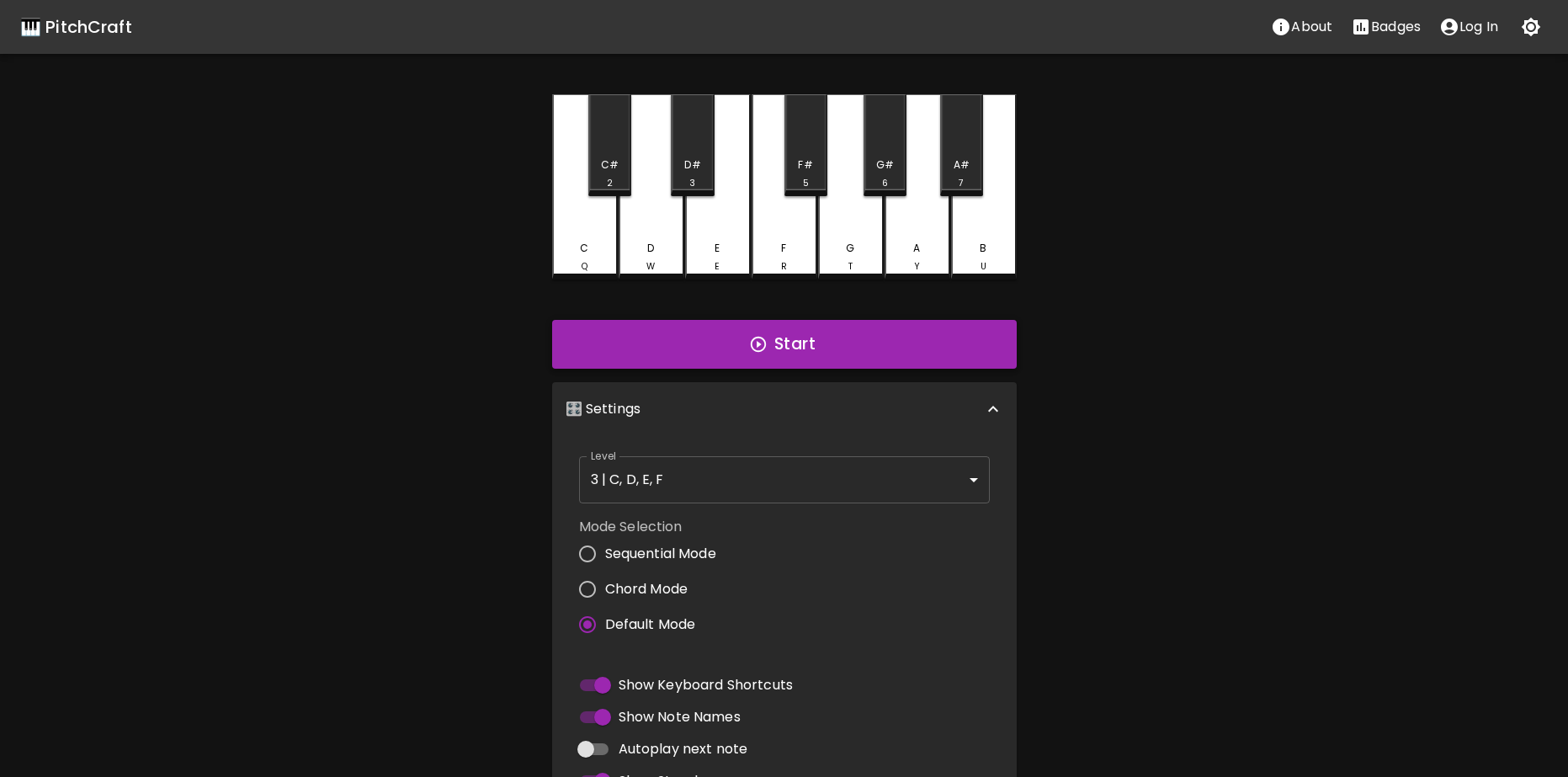
click at [825, 354] on button "Start" at bounding box center [784, 343] width 465 height 49
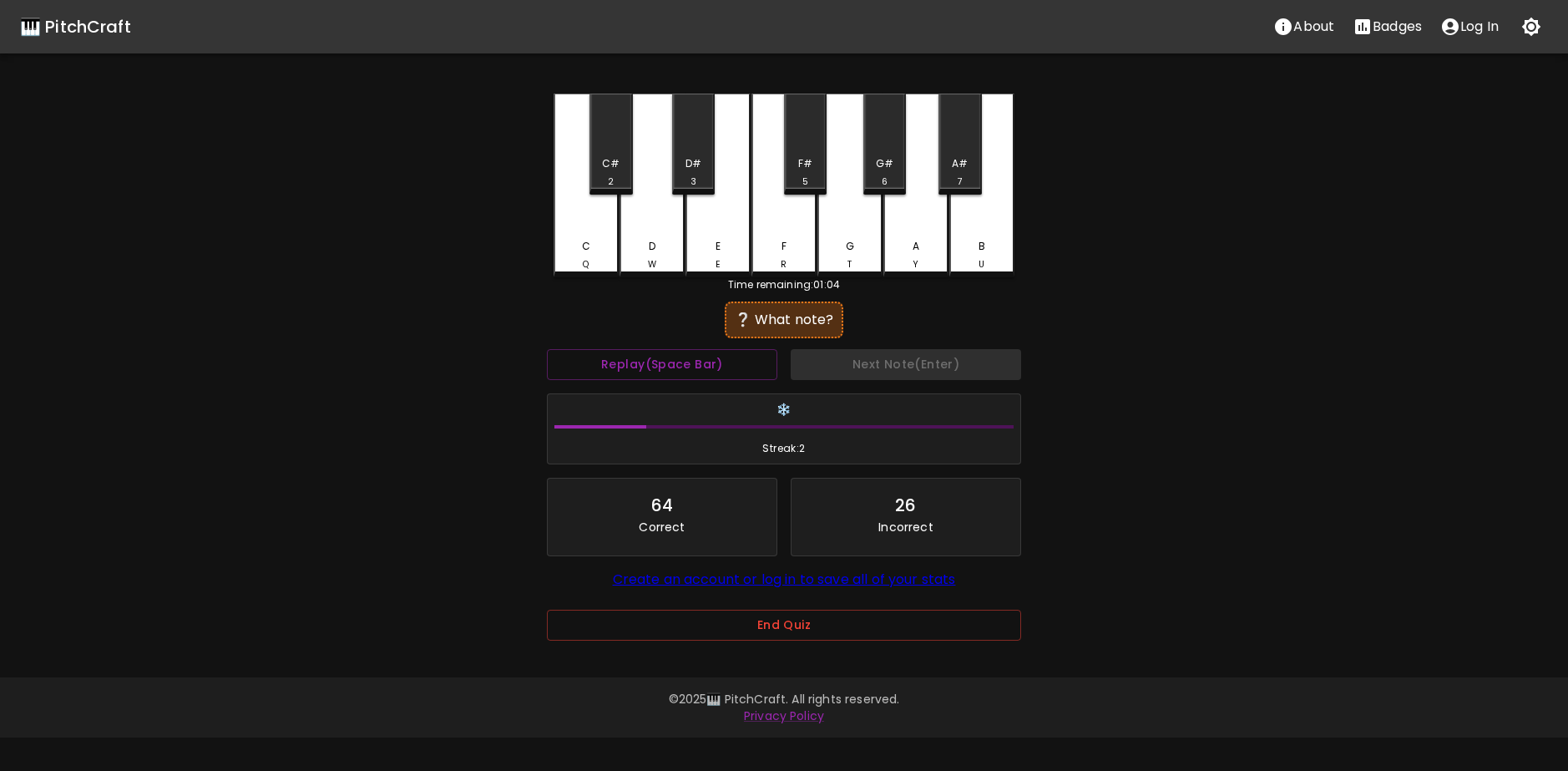
click at [720, 661] on div "End Quiz" at bounding box center [783, 637] width 474 height 54
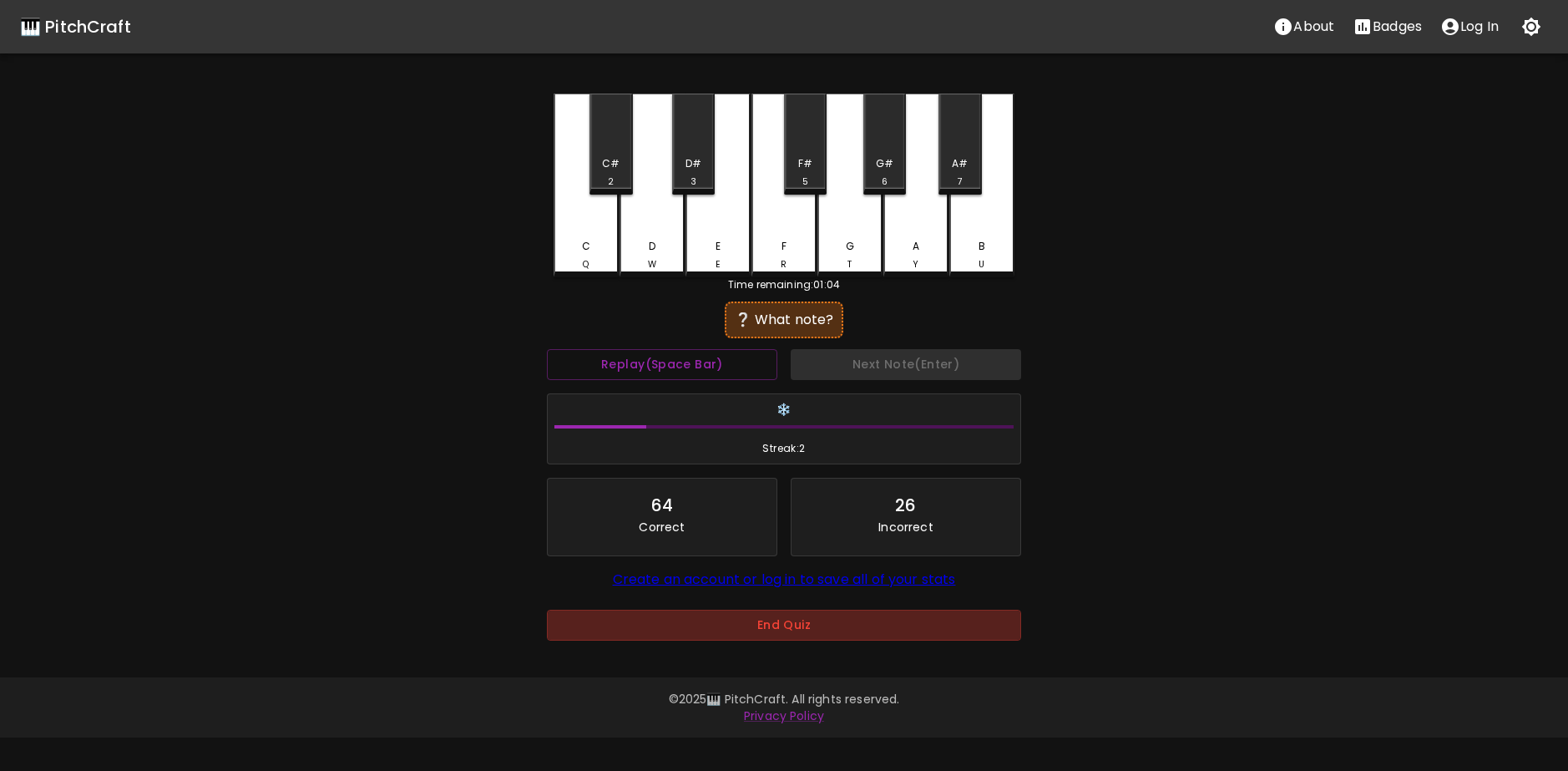
drag, startPoint x: 724, startPoint y: 631, endPoint x: 732, endPoint y: 626, distance: 9.4
click at [729, 628] on button "End Quiz" at bounding box center [783, 625] width 474 height 31
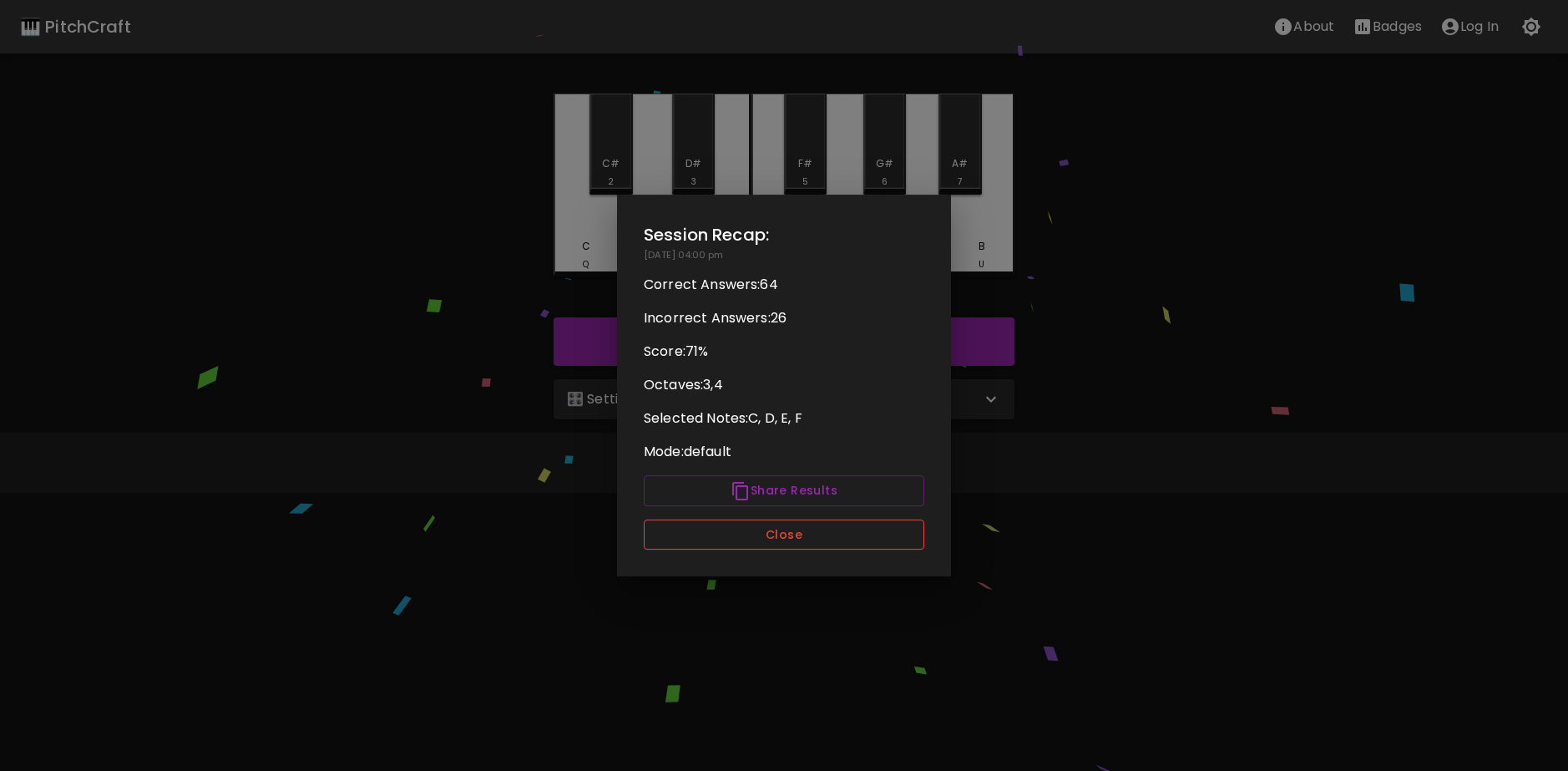
click at [755, 537] on button "Close" at bounding box center [784, 534] width 280 height 31
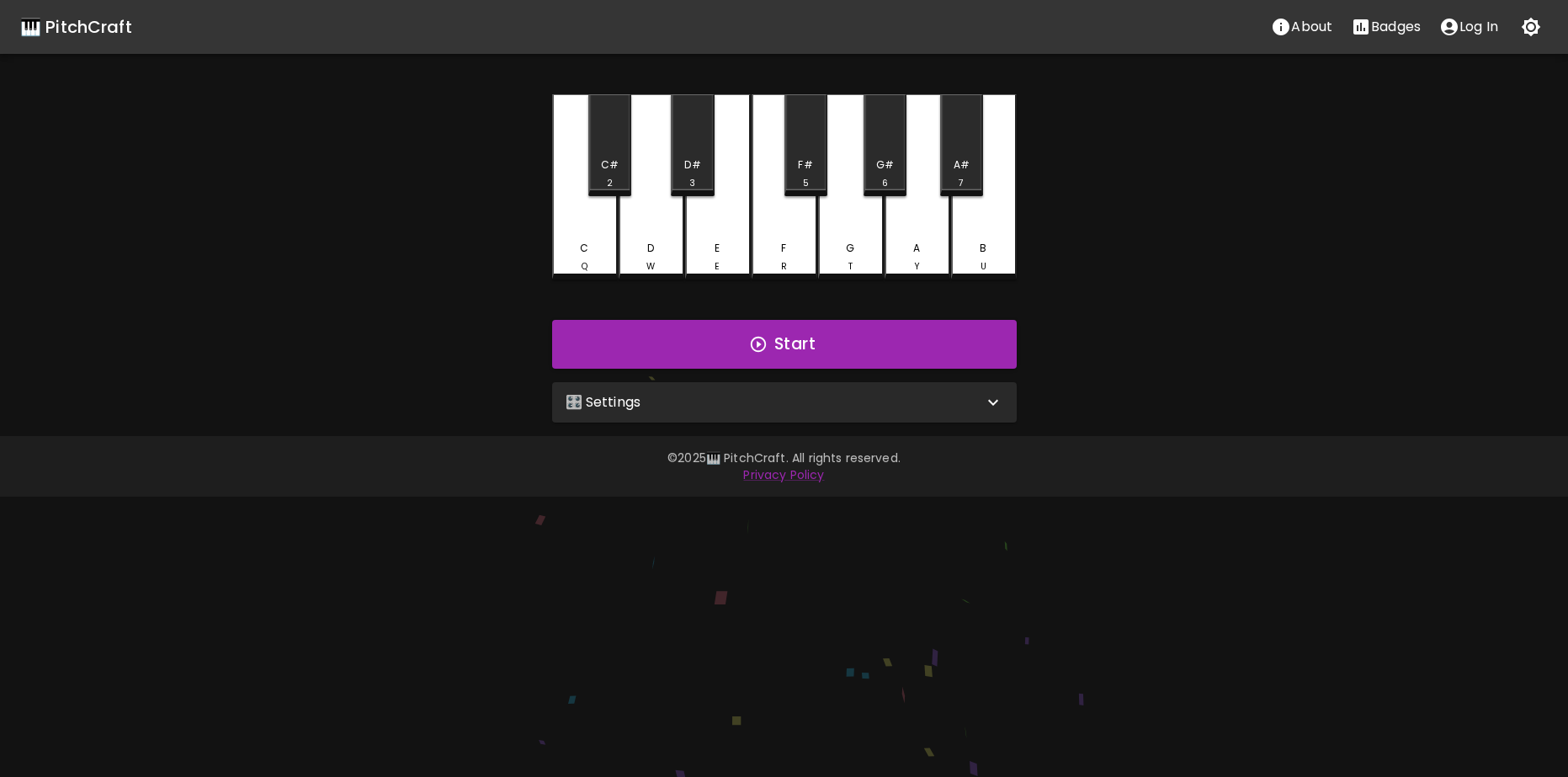
click at [703, 406] on div "🎛️ Settings" at bounding box center [774, 402] width 418 height 20
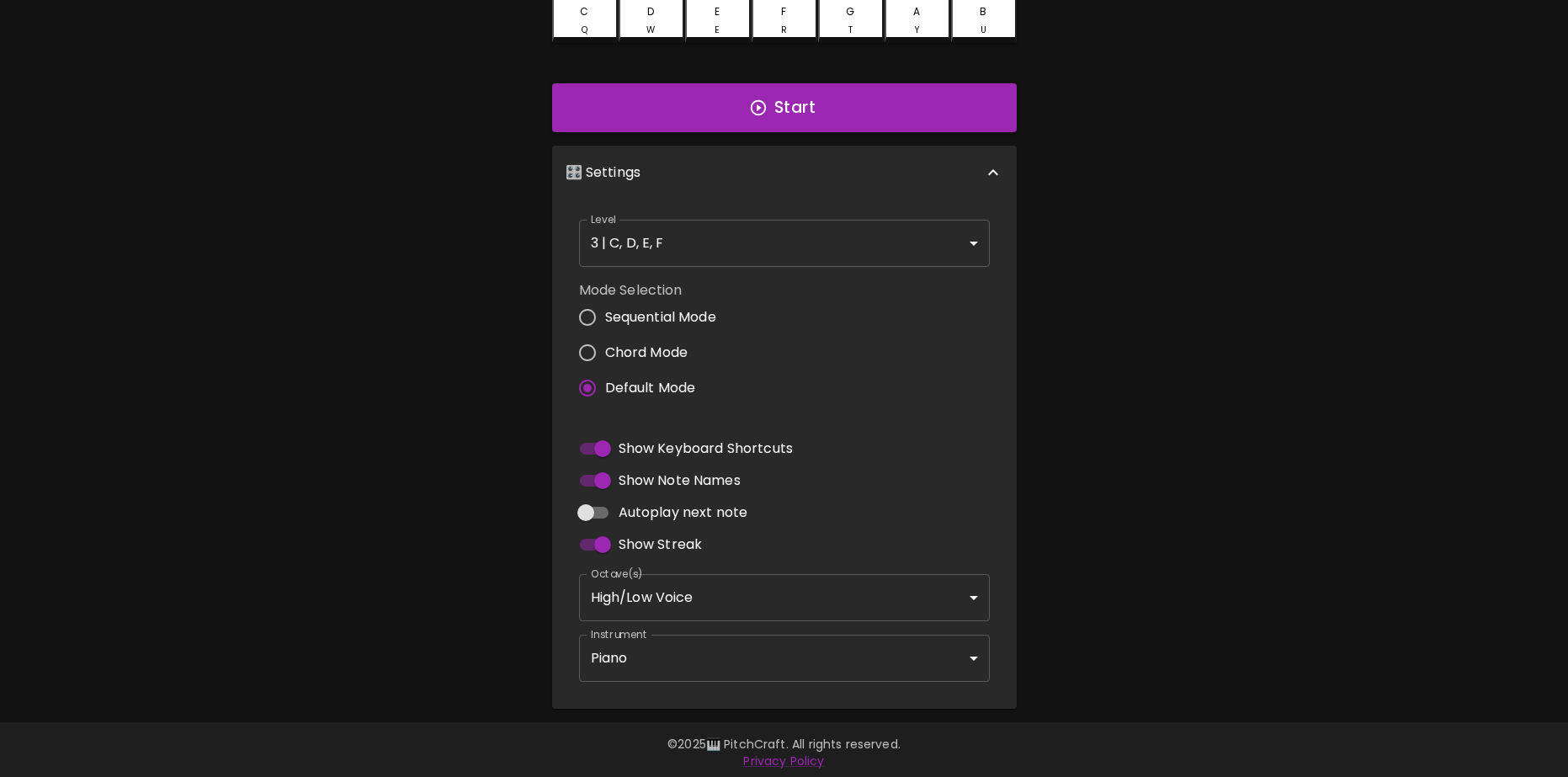
scroll to position [242, 0]
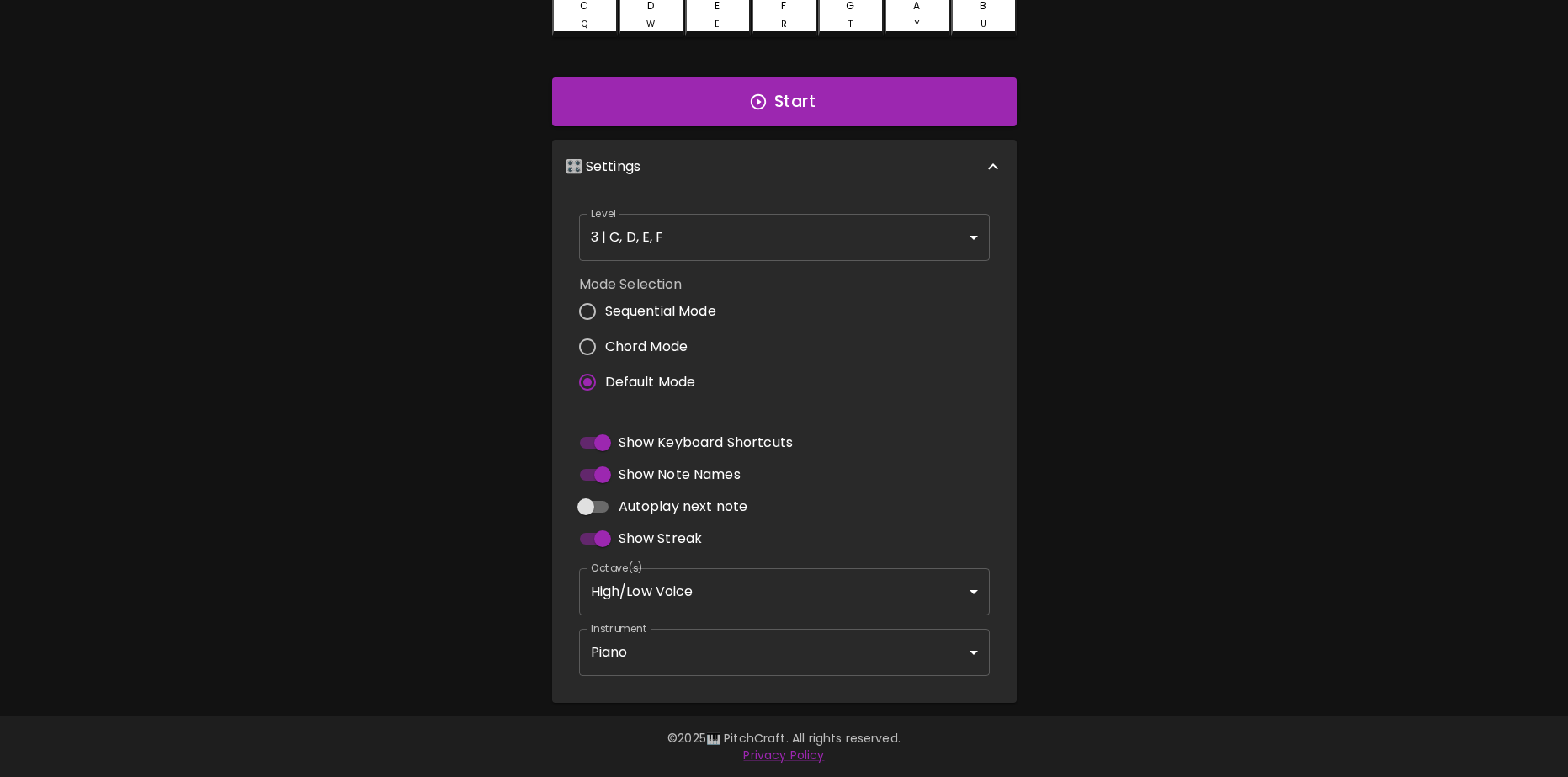
click at [655, 596] on body "🎹 PitchCraft About Badges Log In C Q C# 2 D W D# 3 E E F R F# 5 G T G# 6 A Y A#…" at bounding box center [784, 268] width 1568 height 1019
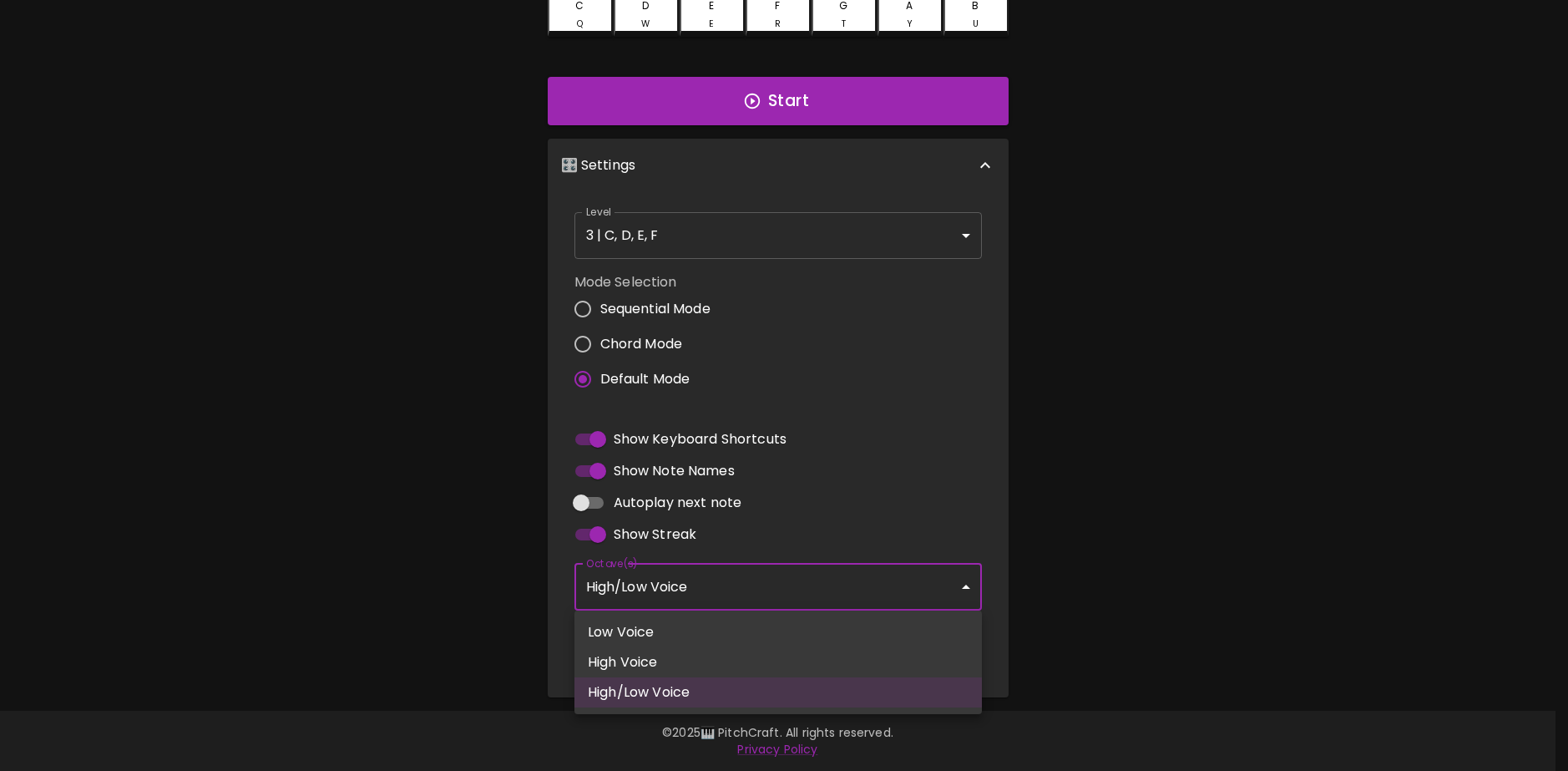
click at [671, 626] on li "Low Voice" at bounding box center [778, 632] width 407 height 30
type input "3"
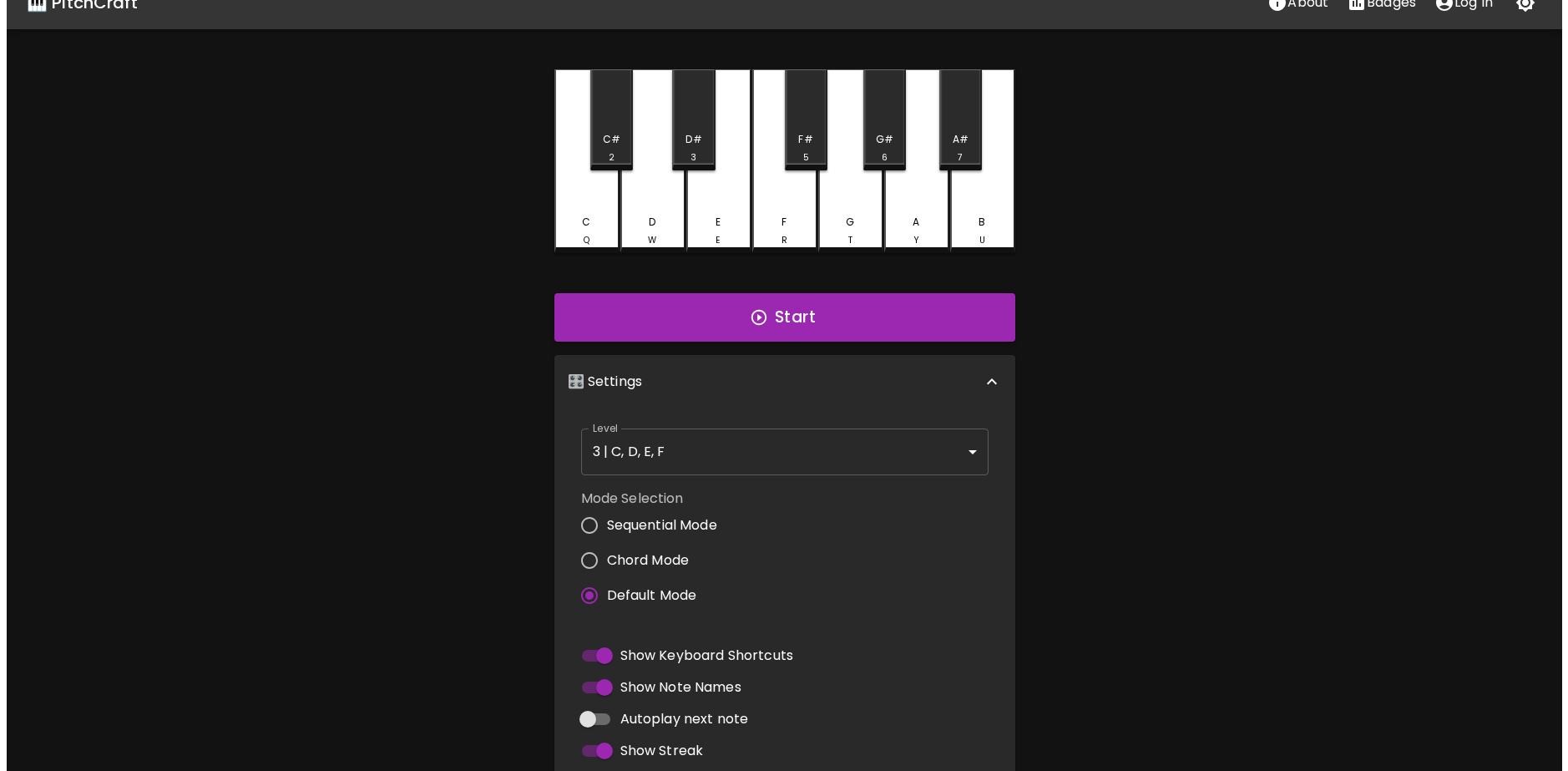
scroll to position [0, 0]
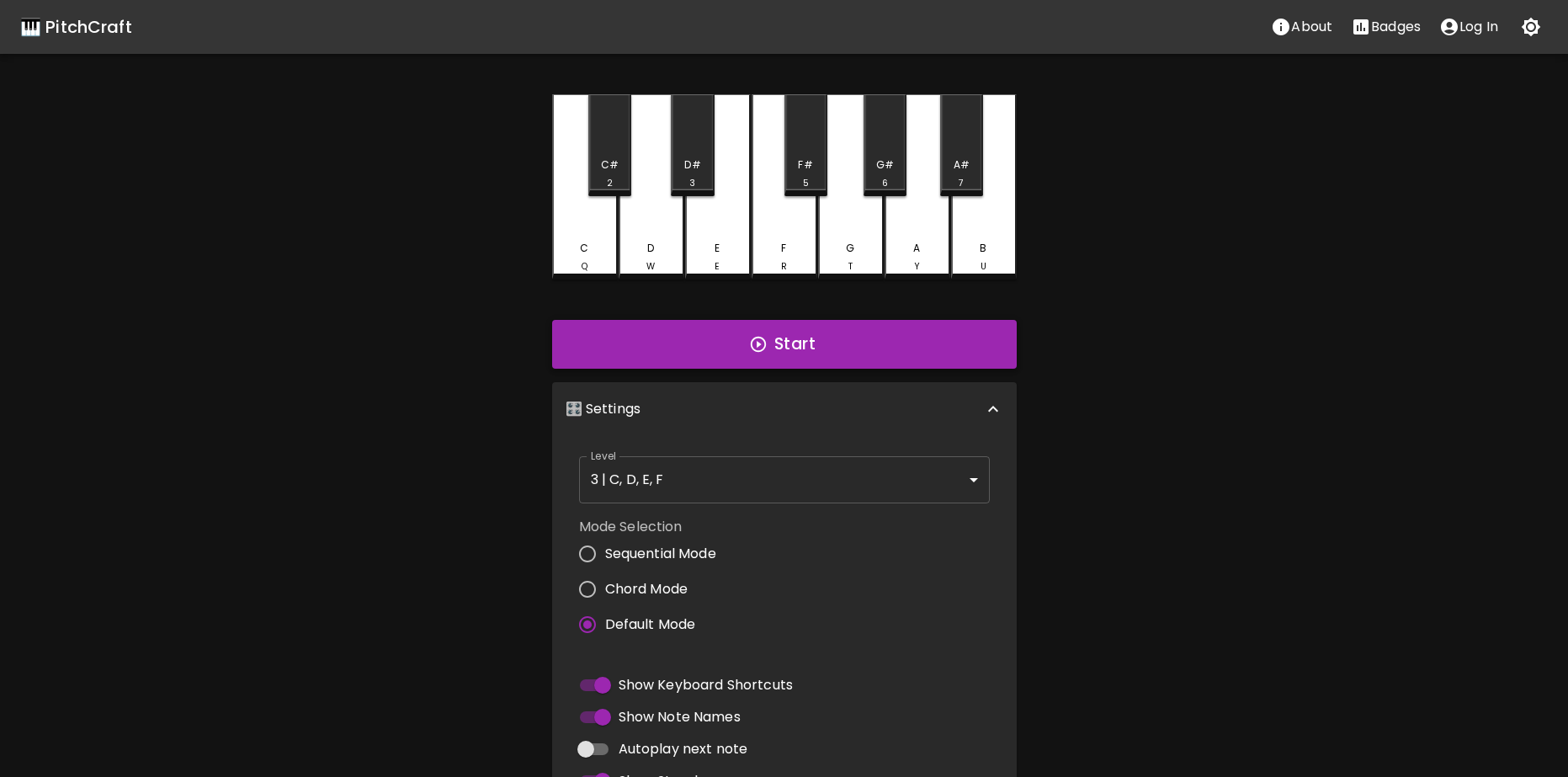
click at [752, 329] on button "Start" at bounding box center [784, 343] width 465 height 49
